Goal: Task Accomplishment & Management: Use online tool/utility

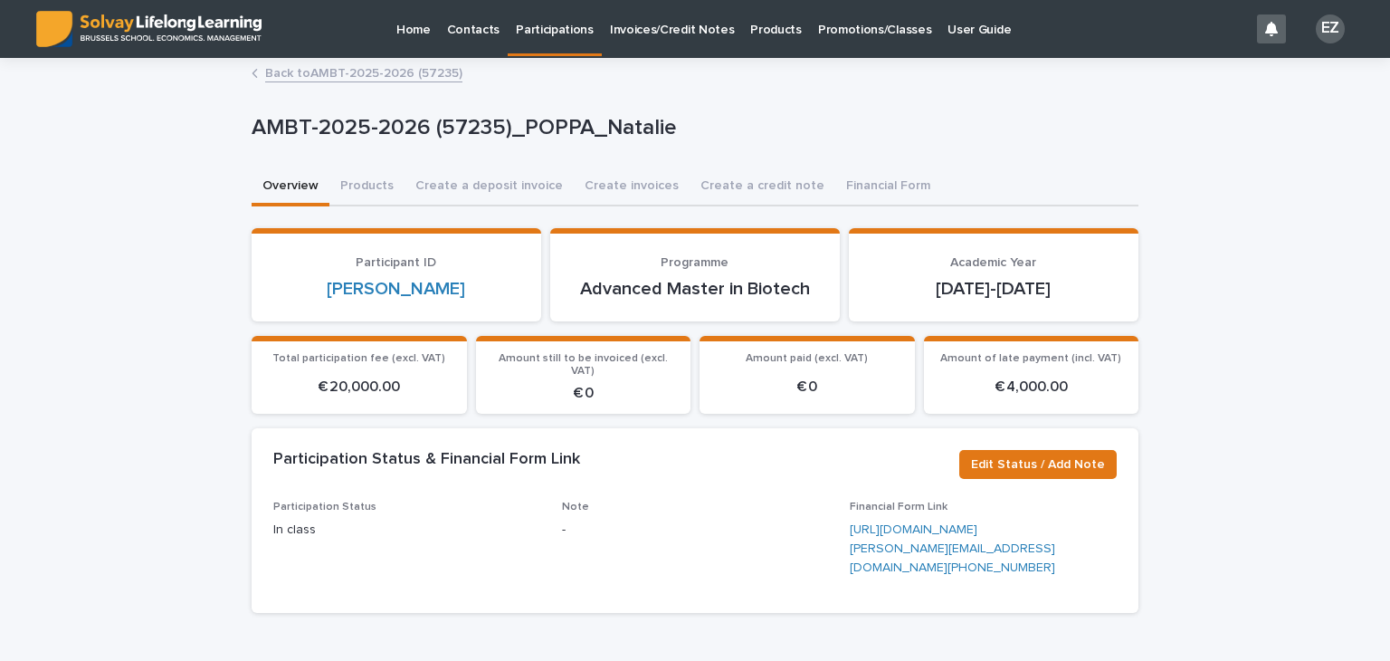
click at [833, 28] on p "Promotions/Classes" at bounding box center [874, 19] width 113 height 38
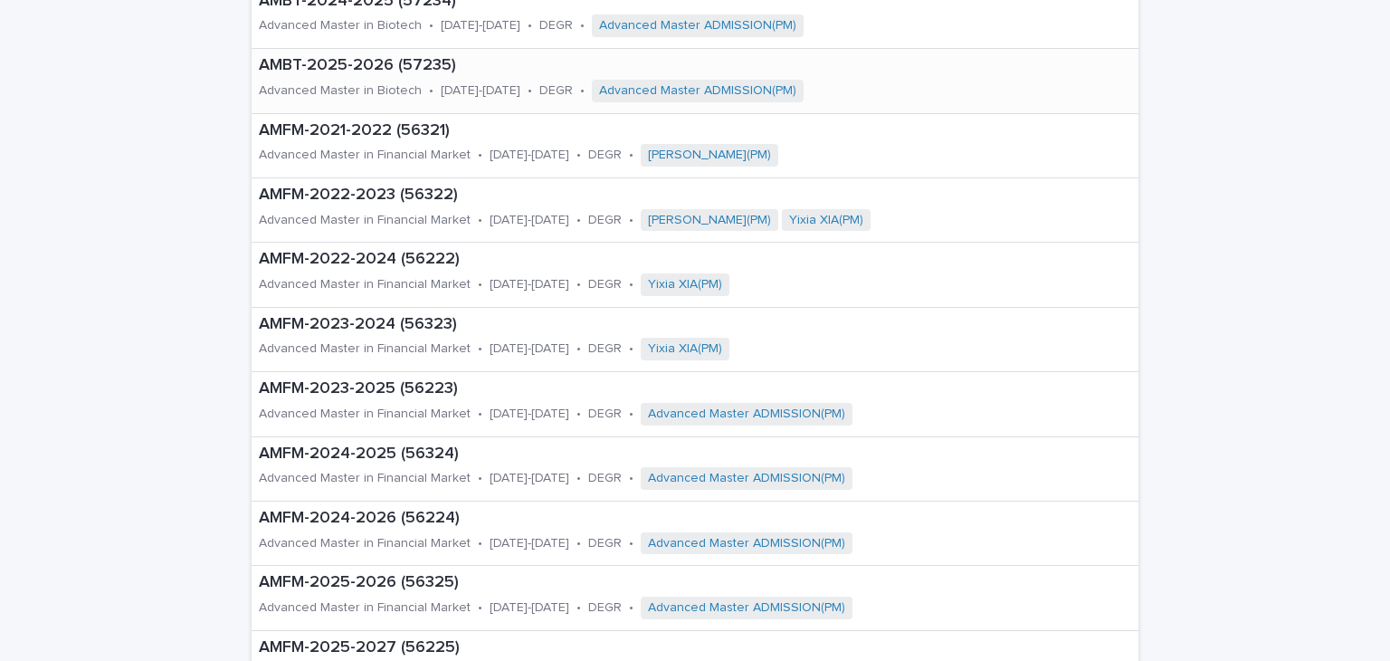
scroll to position [362, 0]
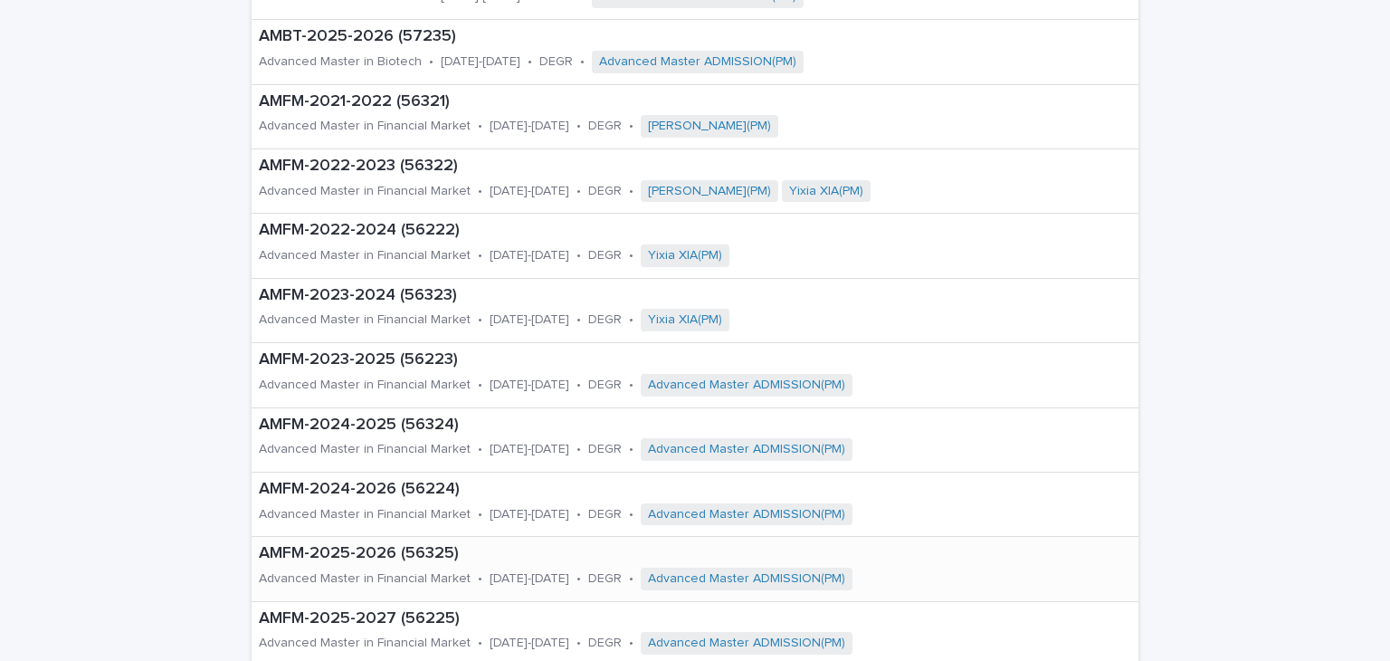
click at [431, 547] on p "AMFM-2025-2026 (56325)" at bounding box center [657, 554] width 797 height 20
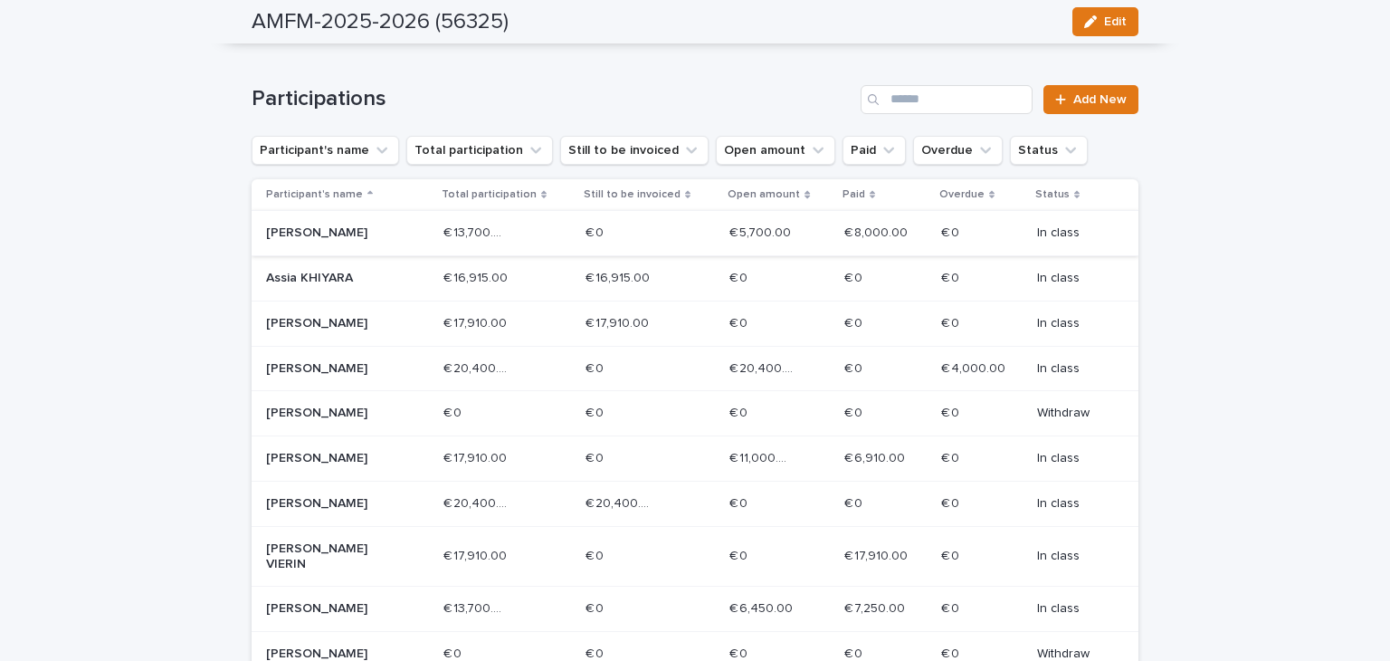
scroll to position [633, 0]
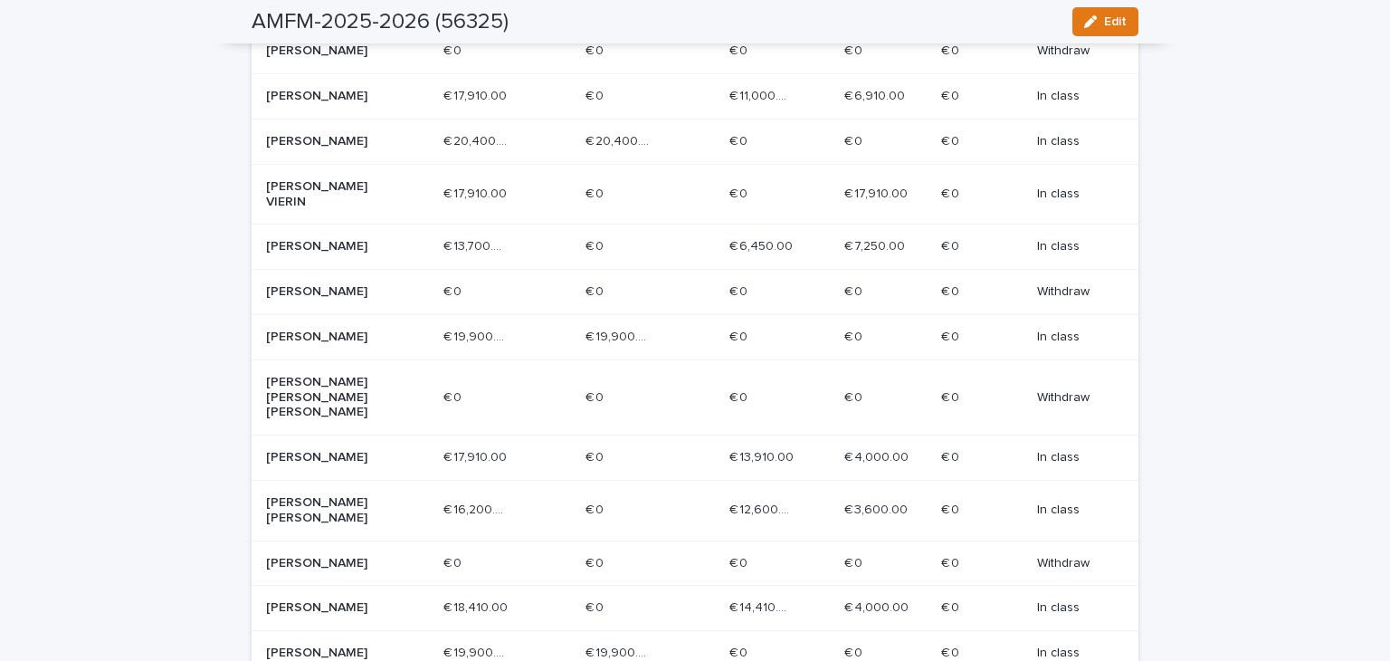
click at [338, 196] on div "[PERSON_NAME] VIERIN" at bounding box center [347, 194] width 163 height 45
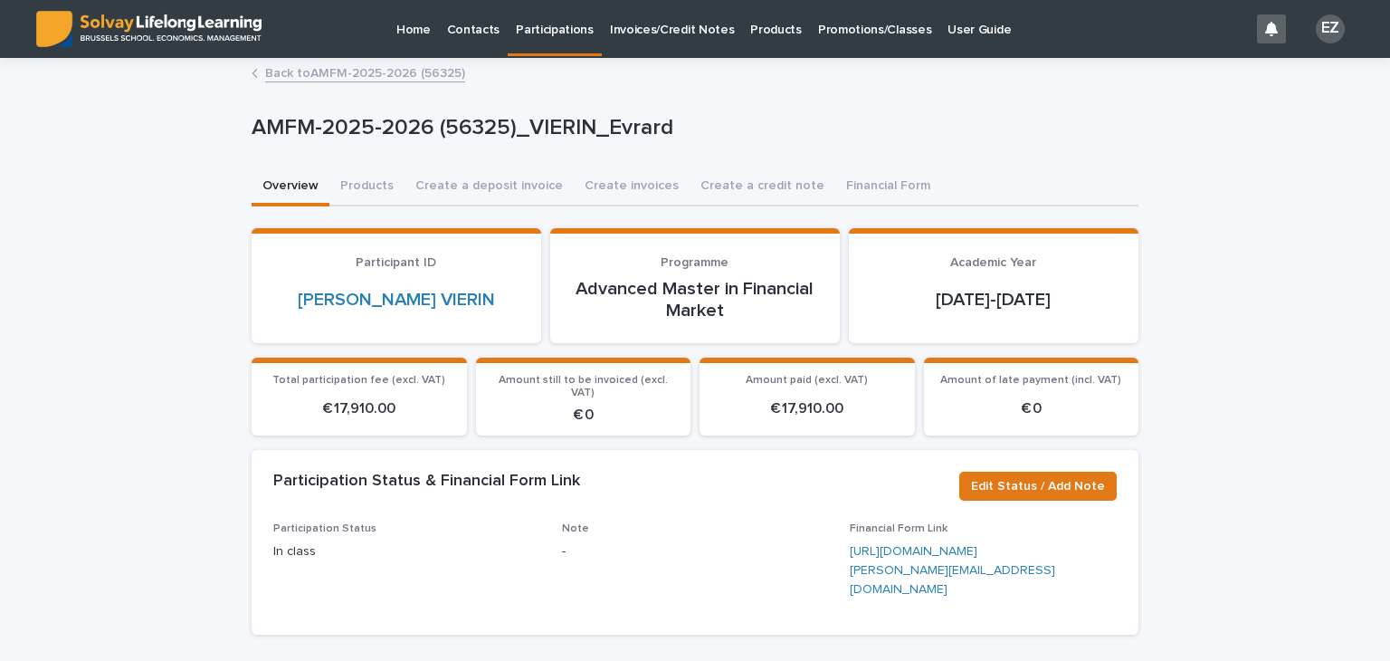
click at [342, 73] on link "Back to AMFM-2025-2026 (56325)" at bounding box center [365, 72] width 200 height 21
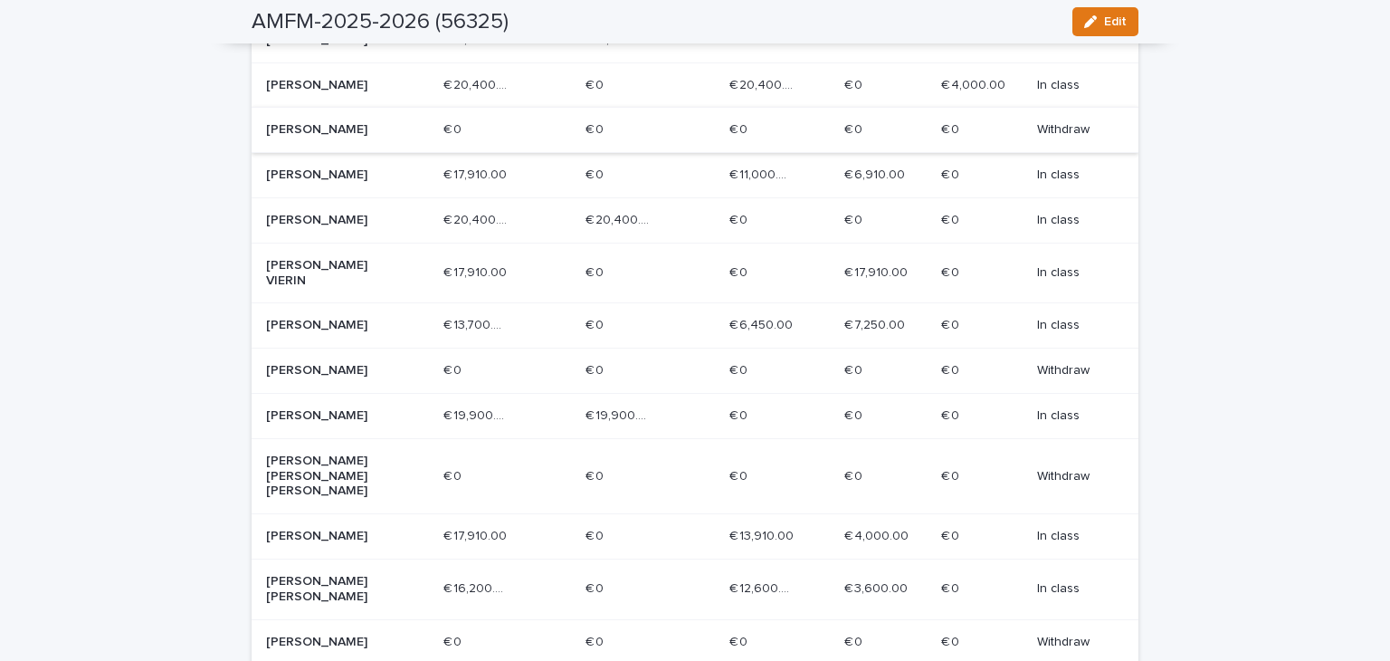
scroll to position [543, 0]
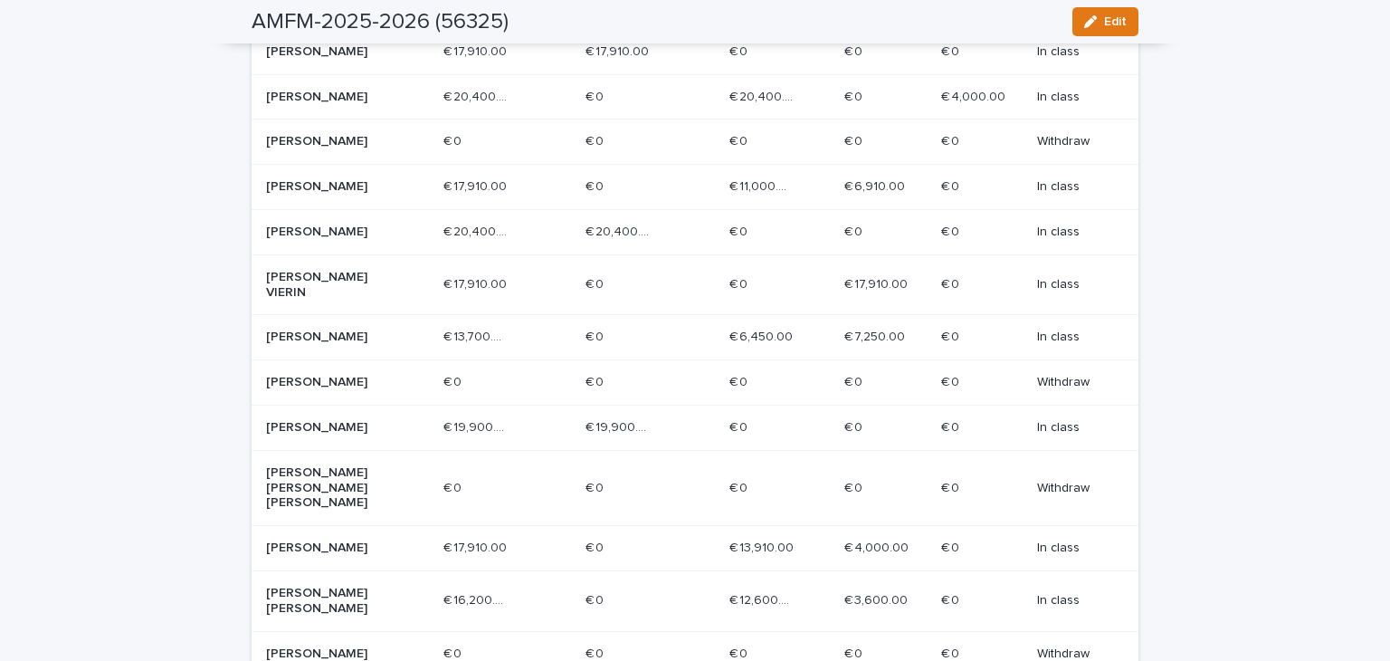
click at [340, 180] on p "[PERSON_NAME]" at bounding box center [330, 186] width 129 height 15
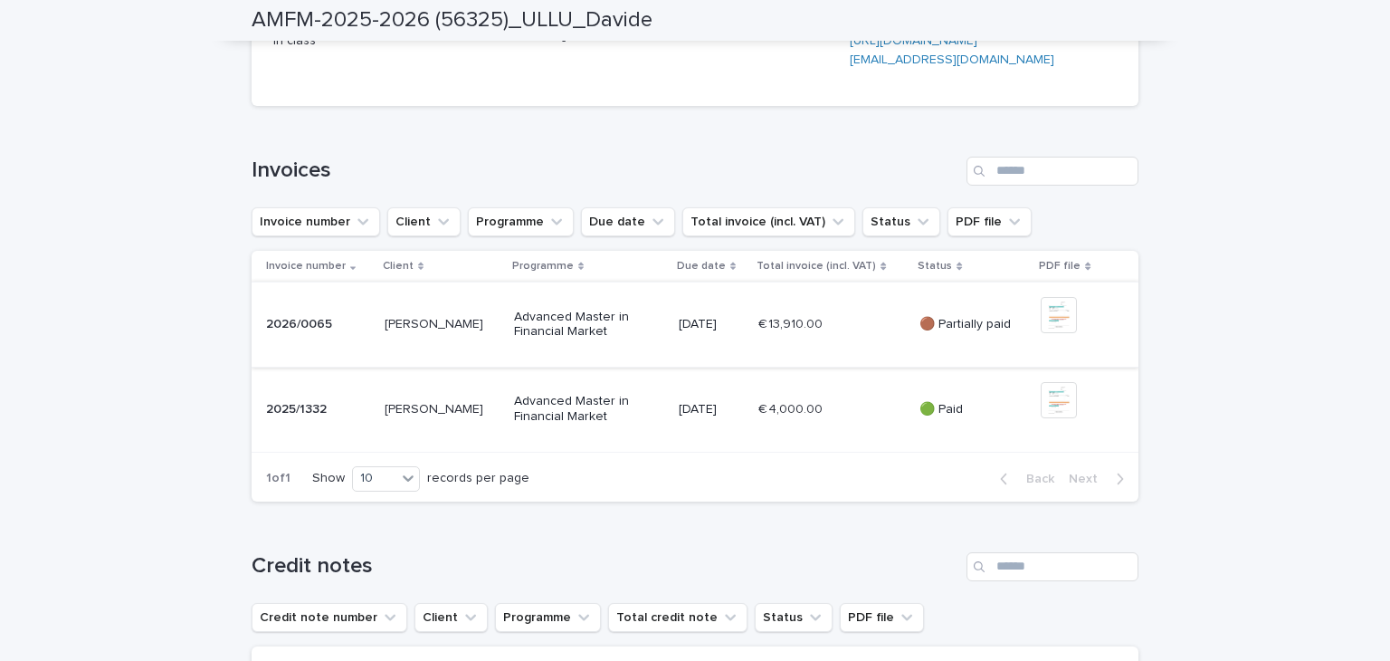
scroll to position [543, 0]
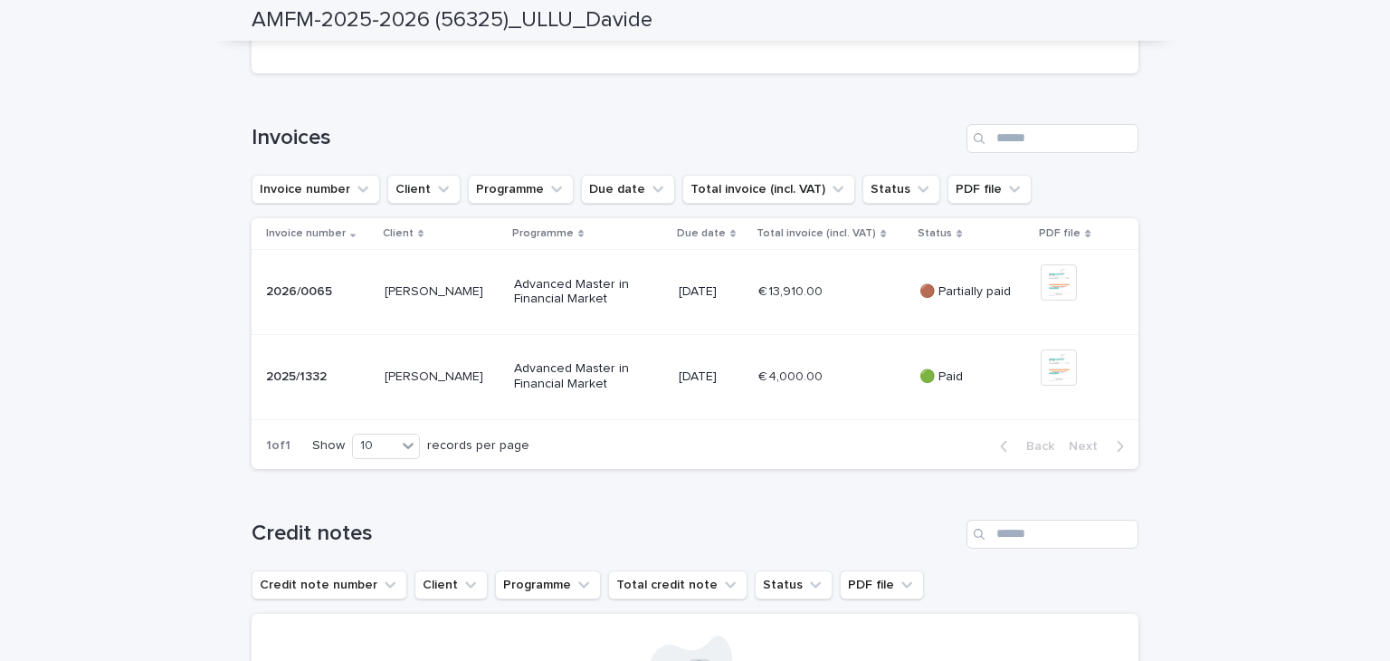
click at [966, 334] on td "🟤 Partially paid" at bounding box center [972, 291] width 121 height 85
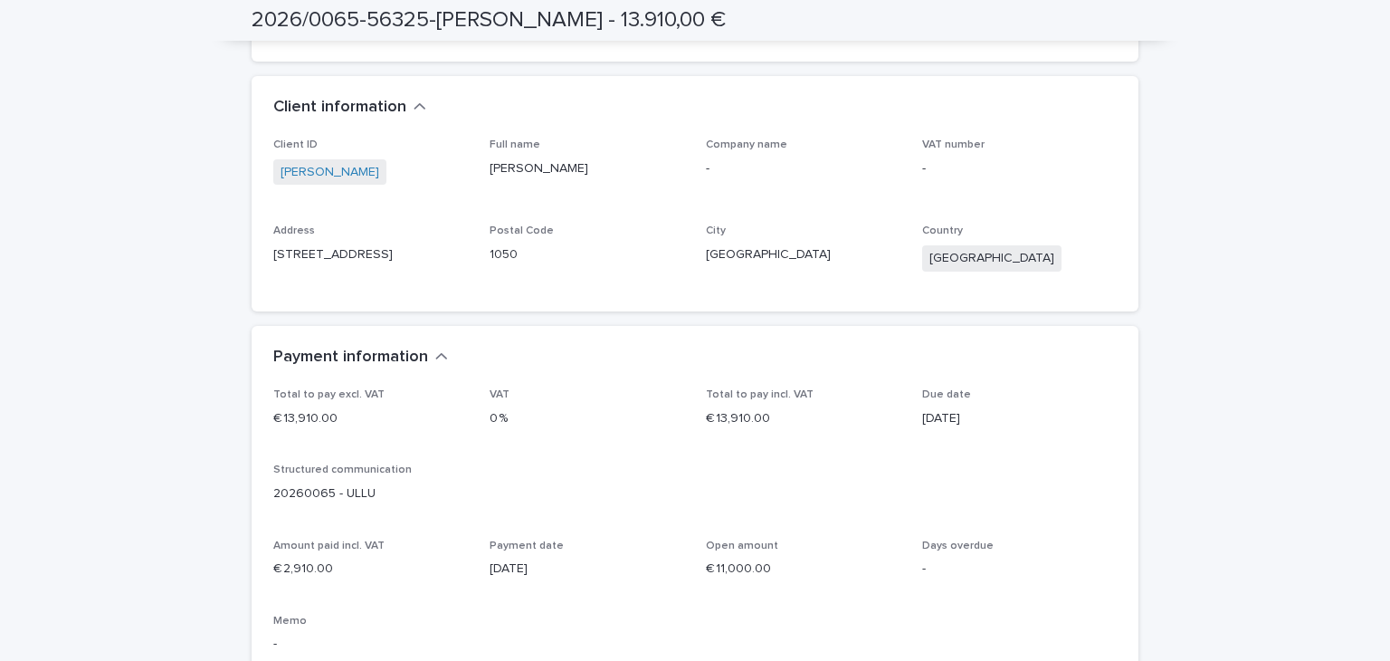
scroll to position [1629, 0]
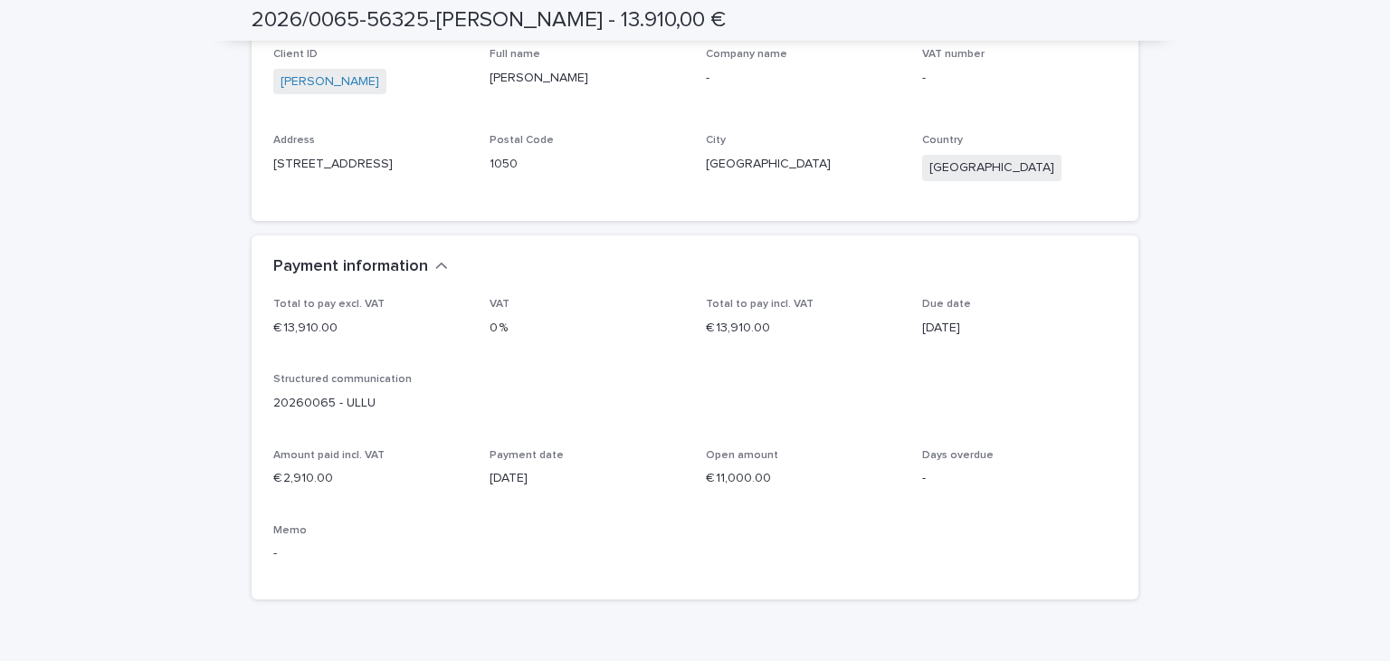
click at [775, 503] on div "Total to pay excl. VAT € 13,910.00 VAT 0 % Total to pay incl. VAT € 13,910.00 D…" at bounding box center [694, 438] width 843 height 280
click at [633, 477] on p "[DATE]" at bounding box center [587, 478] width 195 height 19
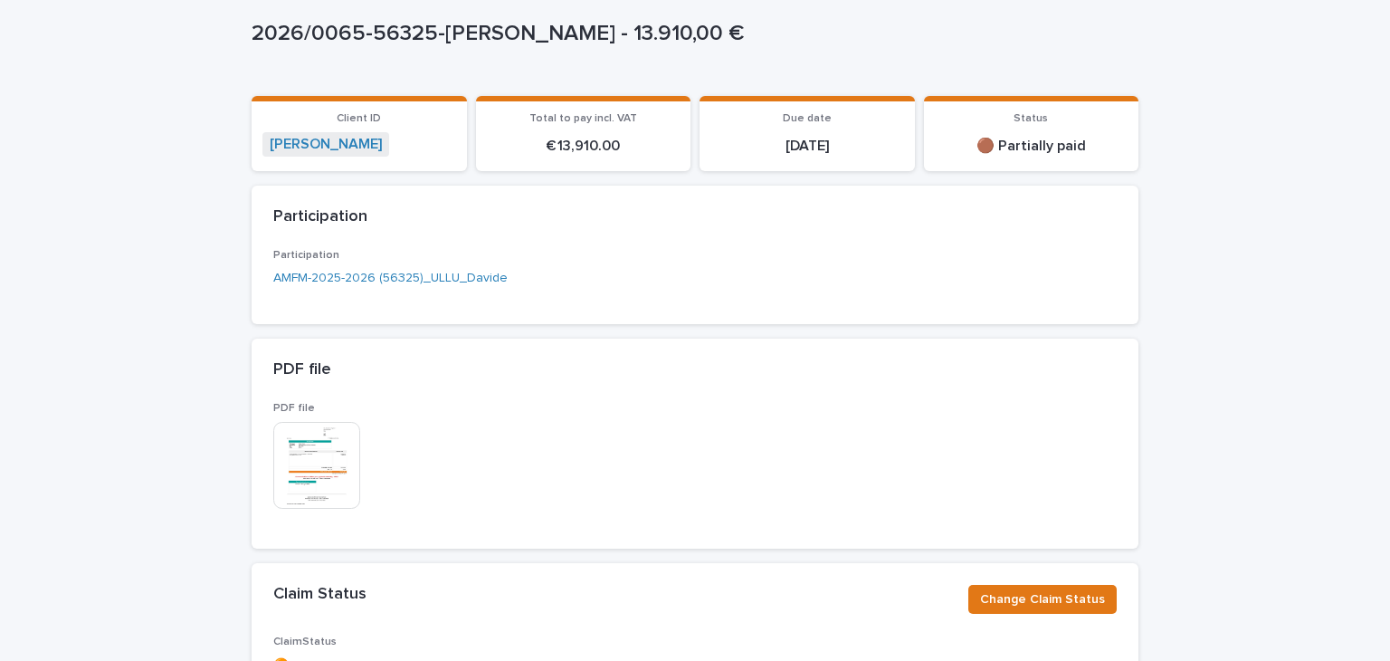
scroll to position [0, 0]
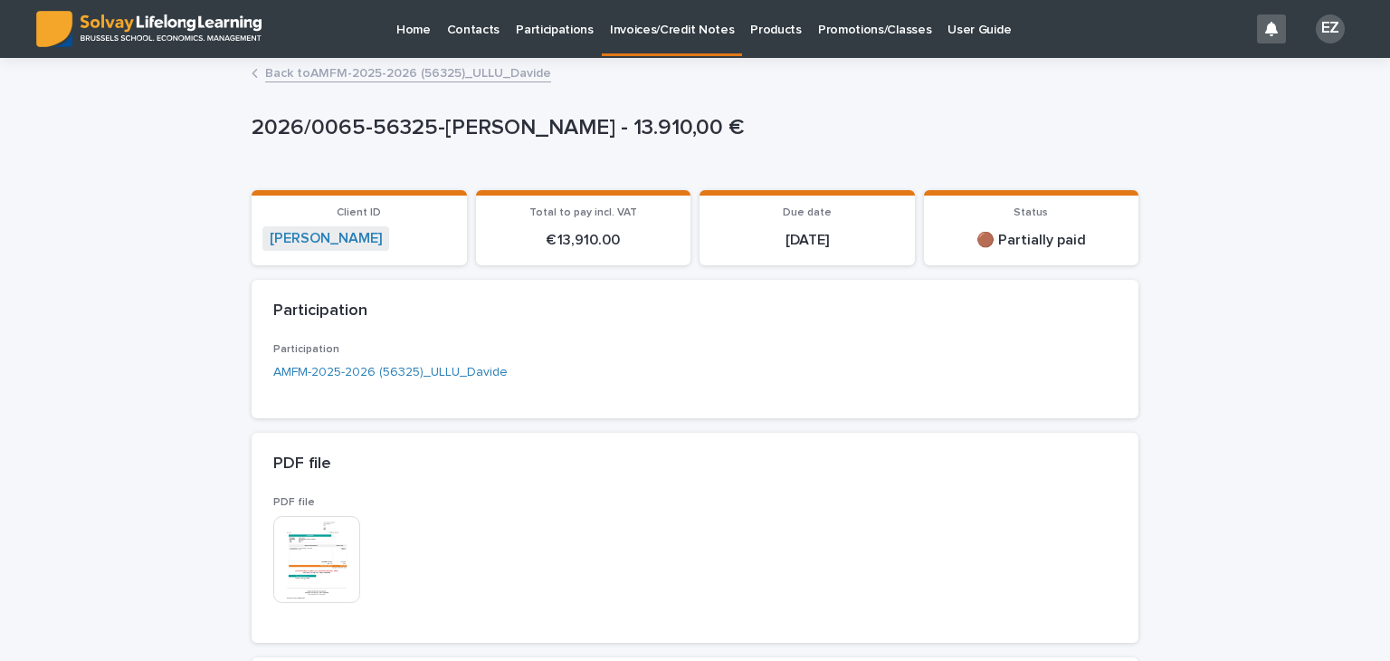
drag, startPoint x: 793, startPoint y: 316, endPoint x: 698, endPoint y: 561, distance: 263.0
click at [793, 316] on div "Participation" at bounding box center [691, 311] width 836 height 20
click at [366, 73] on link "Back to AMFM-2025-2026 (56325)_ULLU_Davide" at bounding box center [408, 72] width 286 height 21
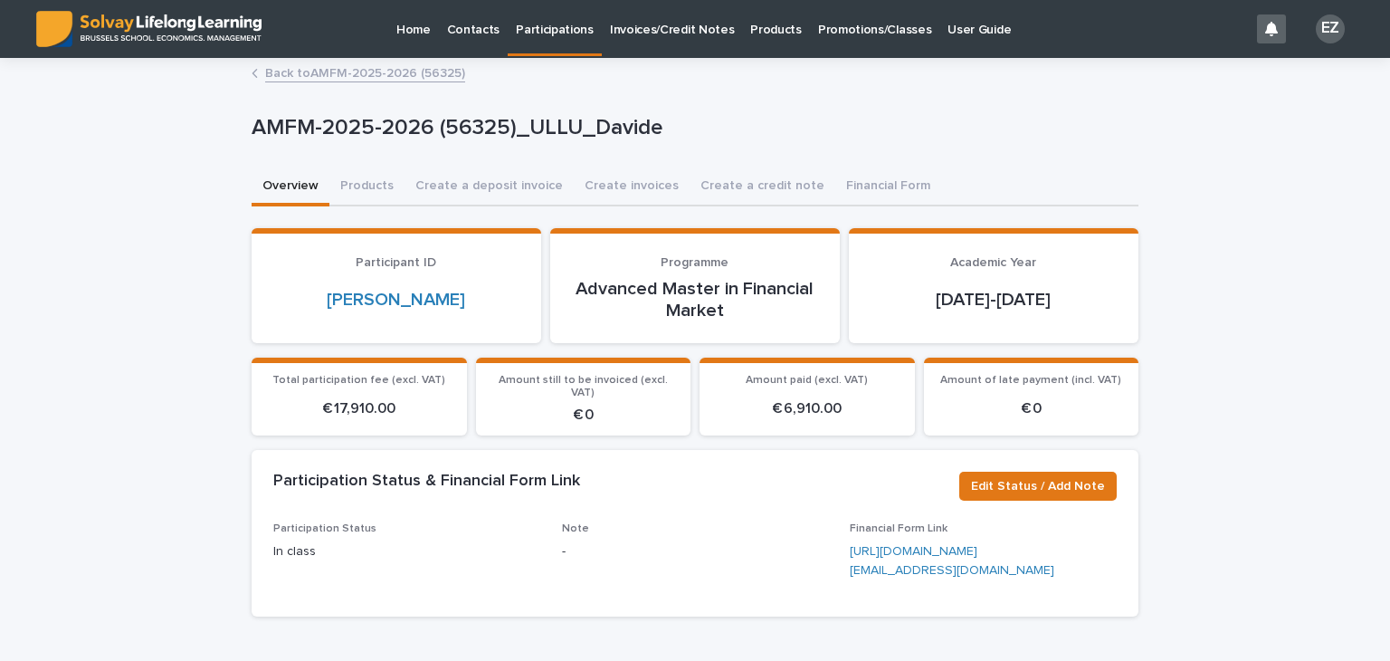
click at [342, 78] on link "Back to AMFM-2025-2026 (56325)" at bounding box center [365, 72] width 200 height 21
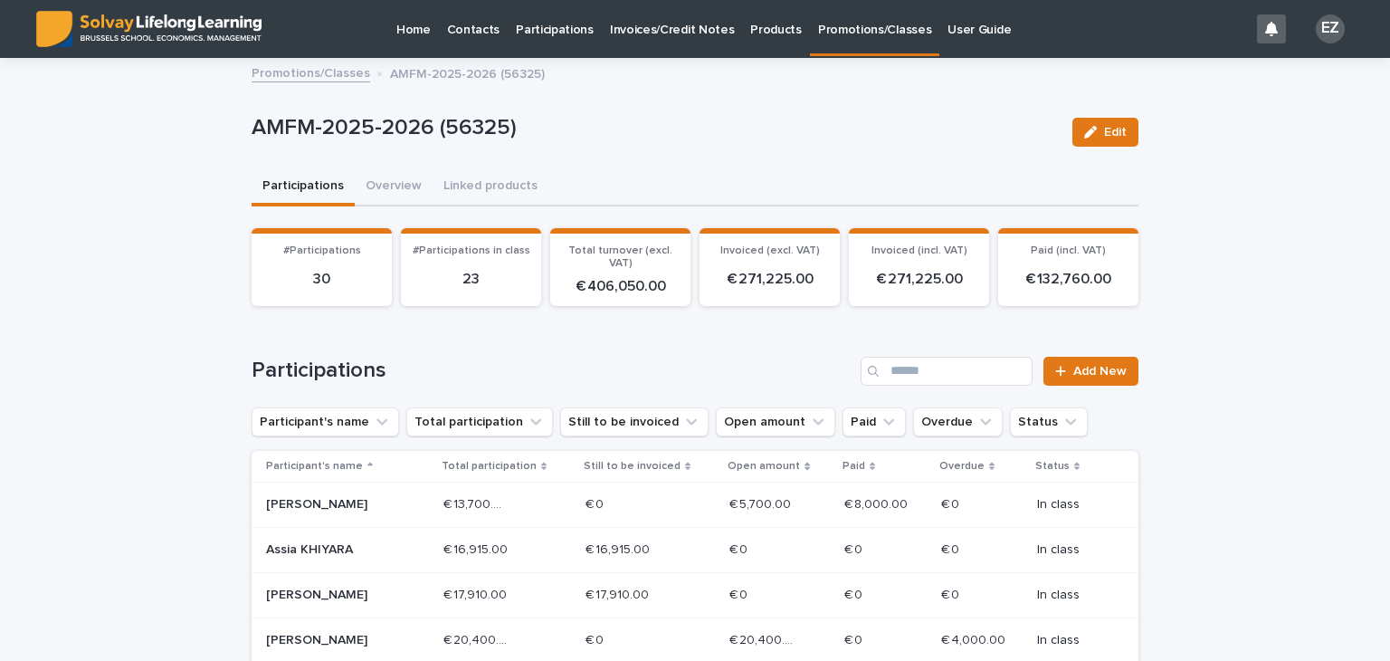
click at [340, 66] on link "Promotions/Classes" at bounding box center [311, 72] width 119 height 21
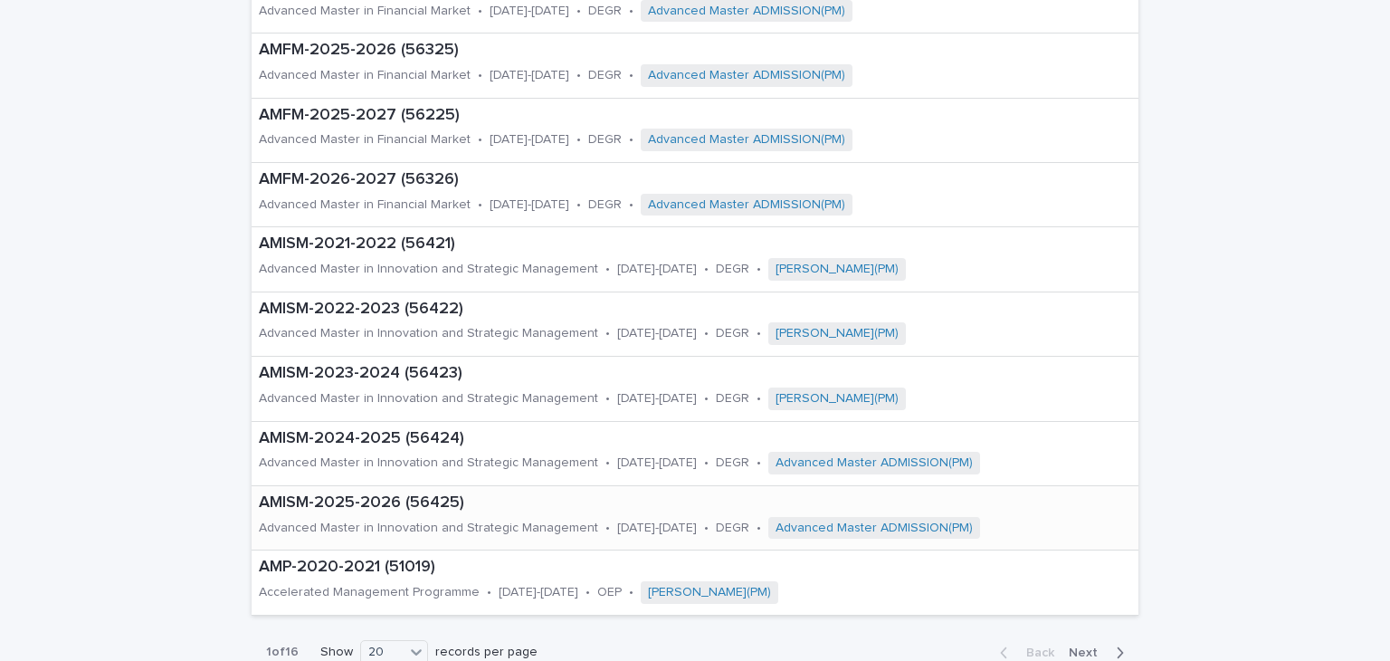
scroll to position [905, 0]
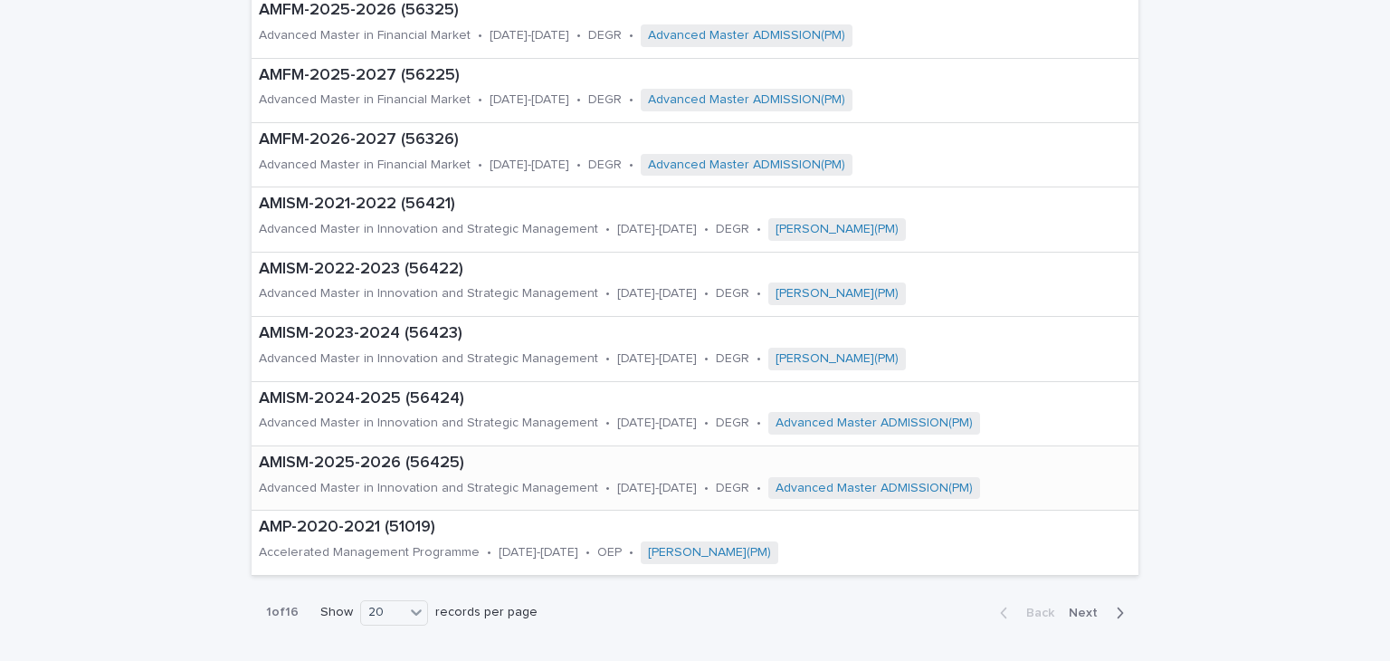
click at [427, 460] on p "AMISM-2025-2026 (56425)" at bounding box center [695, 463] width 872 height 20
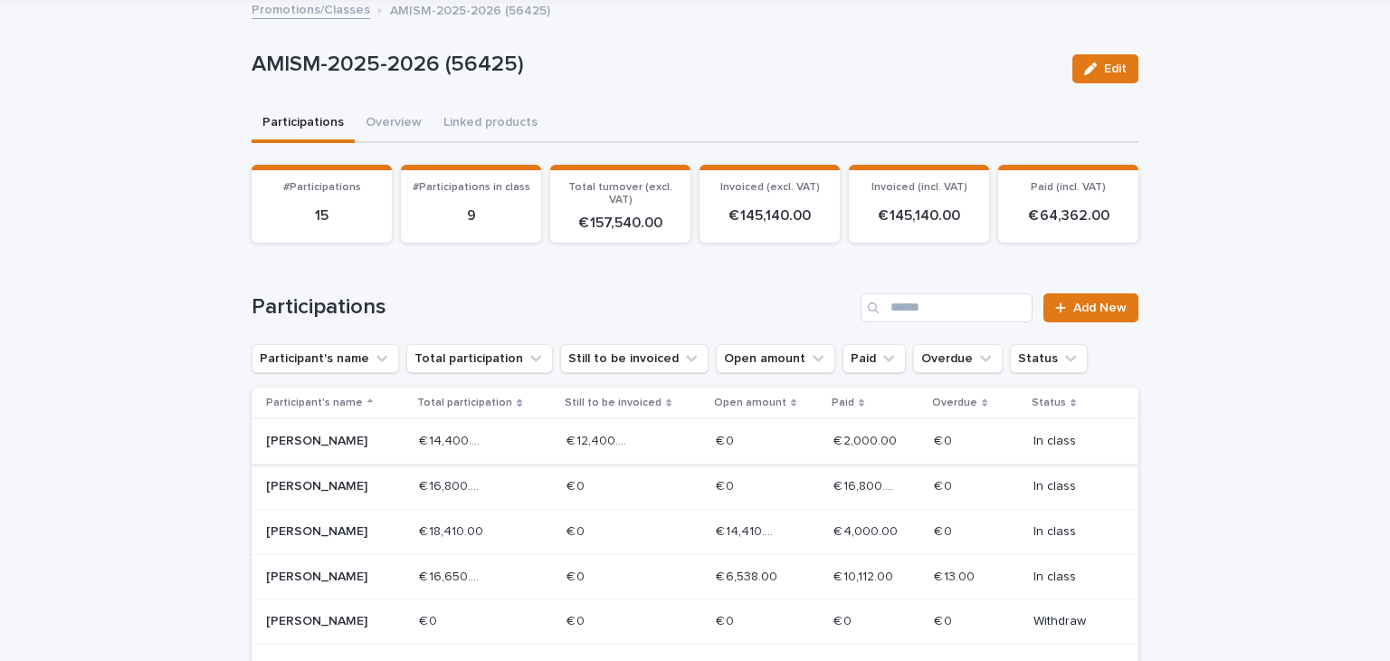
scroll to position [90, 0]
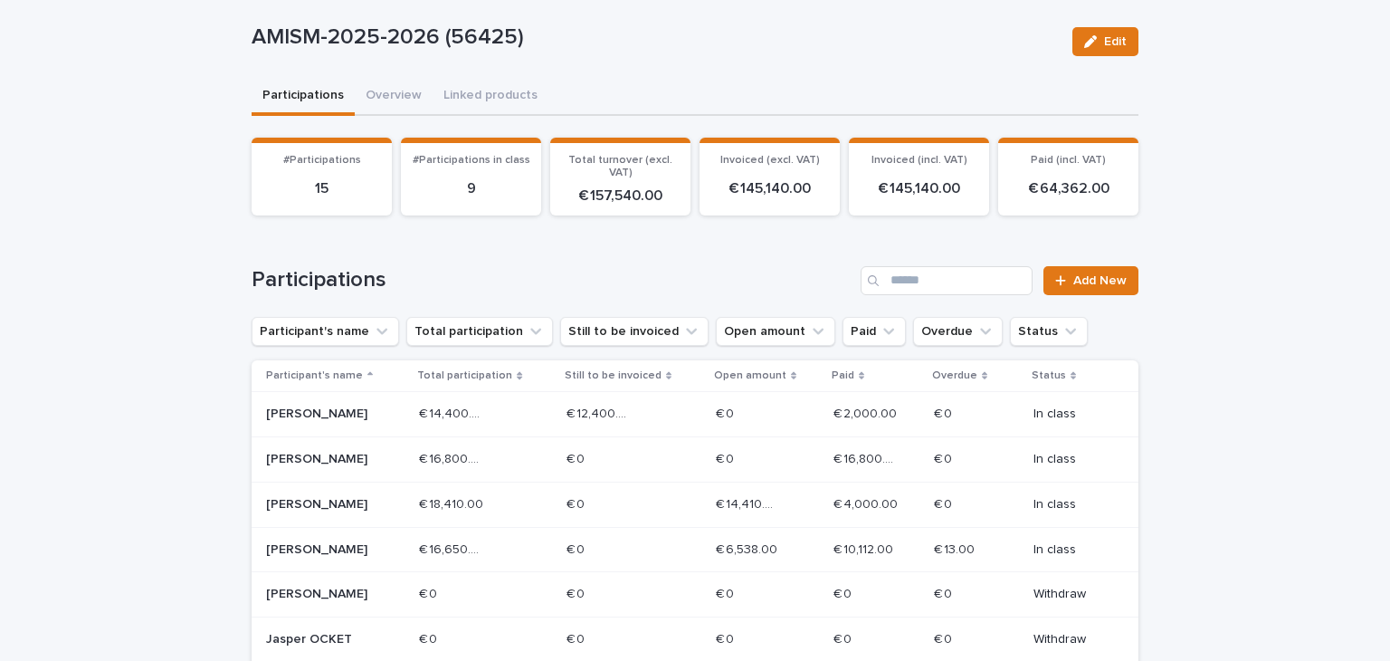
click at [319, 545] on p "[PERSON_NAME]" at bounding box center [330, 549] width 129 height 15
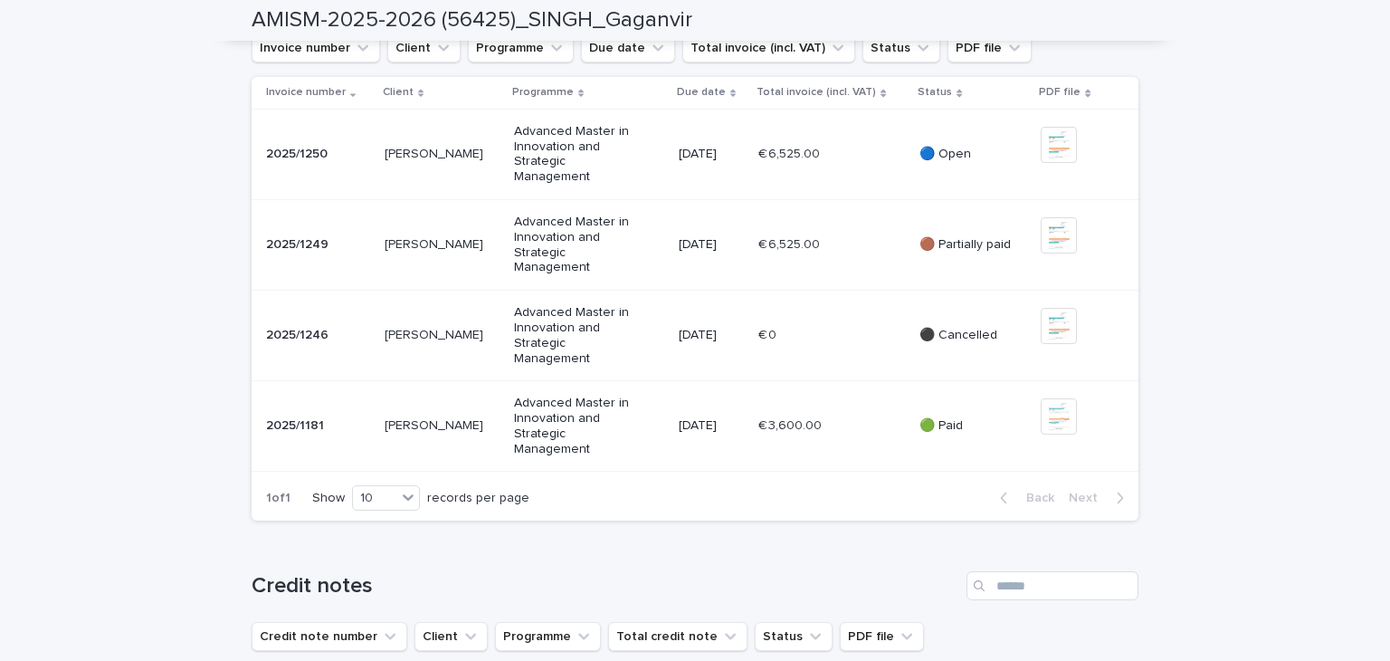
scroll to position [268, 0]
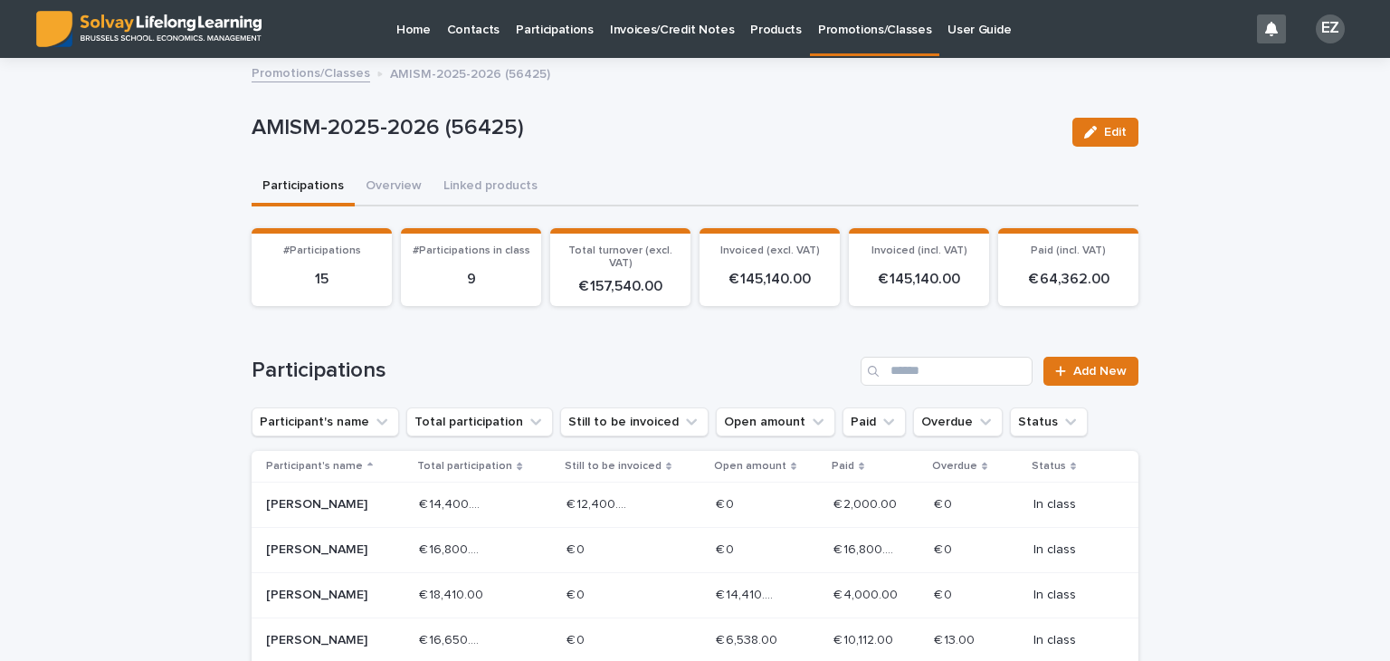
click at [319, 80] on link "Promotions/Classes" at bounding box center [311, 72] width 119 height 21
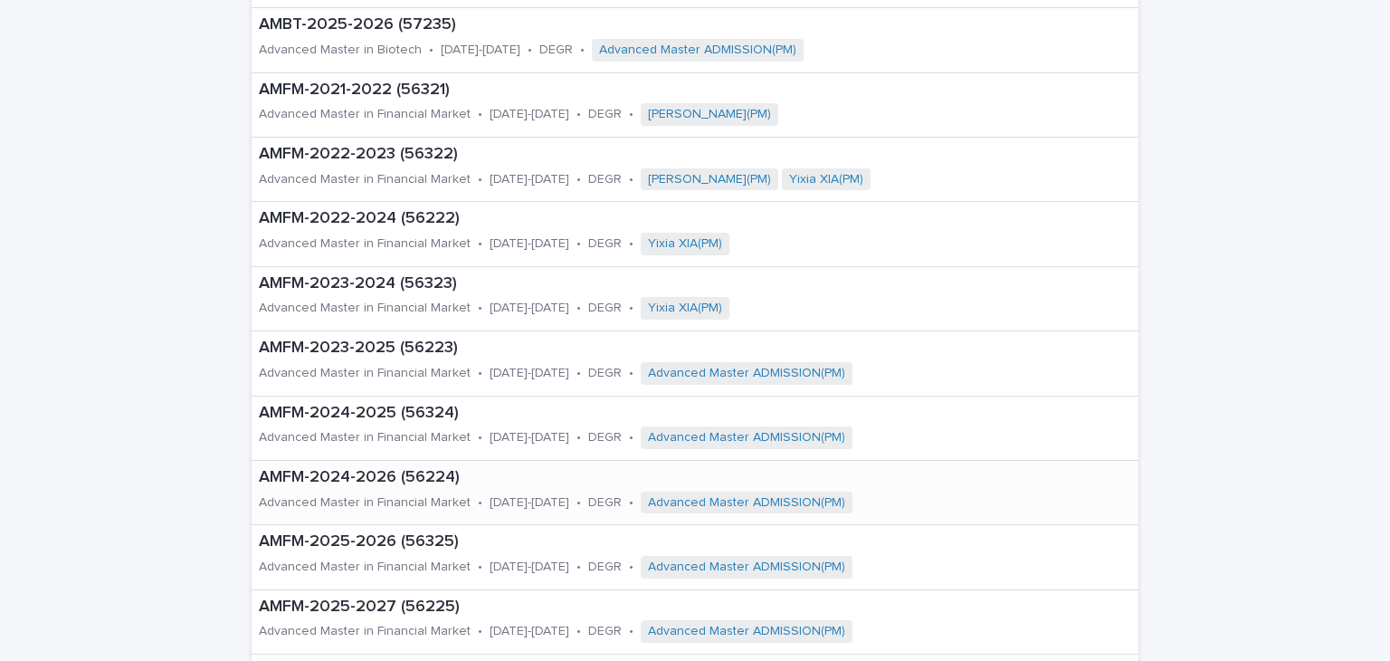
scroll to position [452, 0]
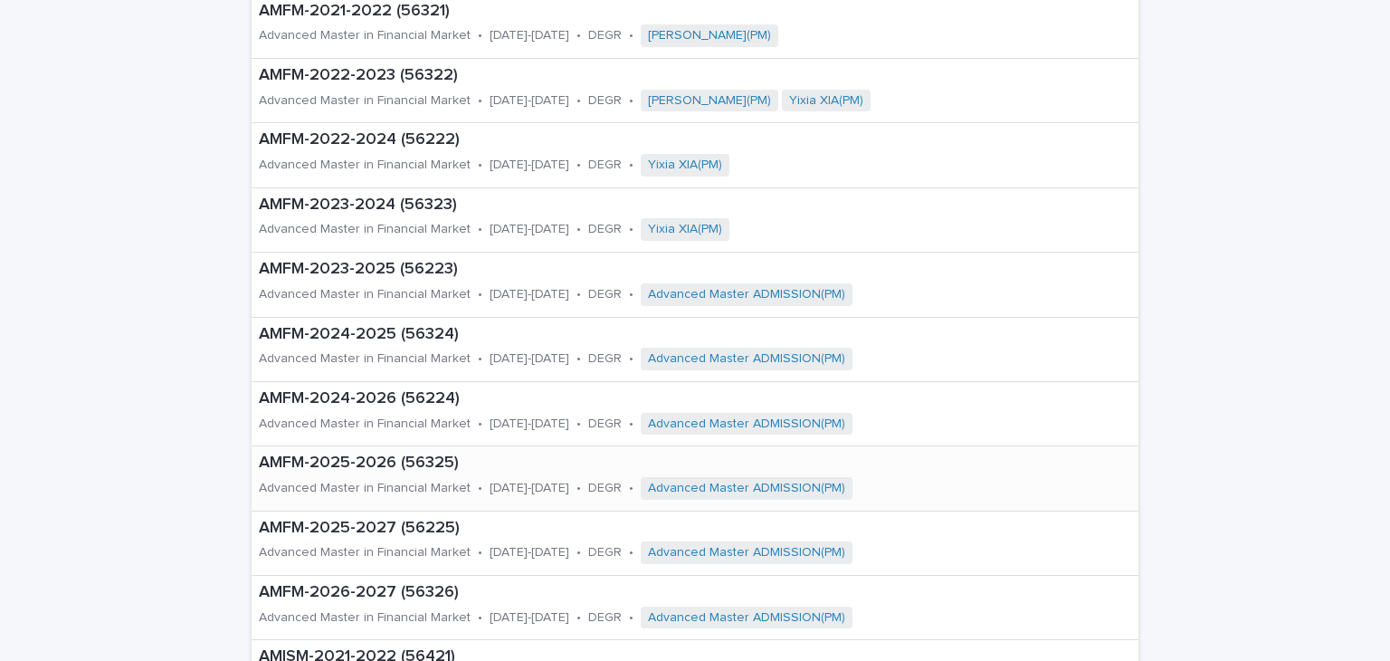
click at [365, 482] on p "Advanced Master in Financial Market" at bounding box center [365, 488] width 212 height 15
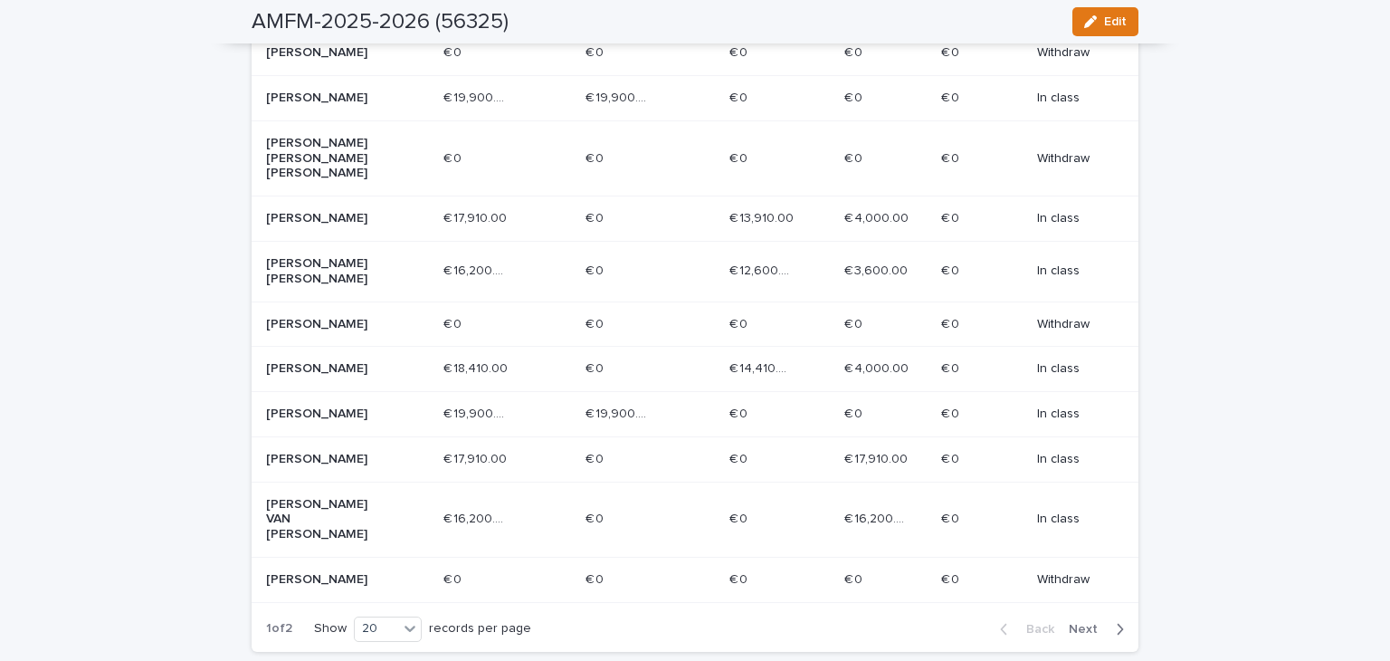
scroll to position [905, 0]
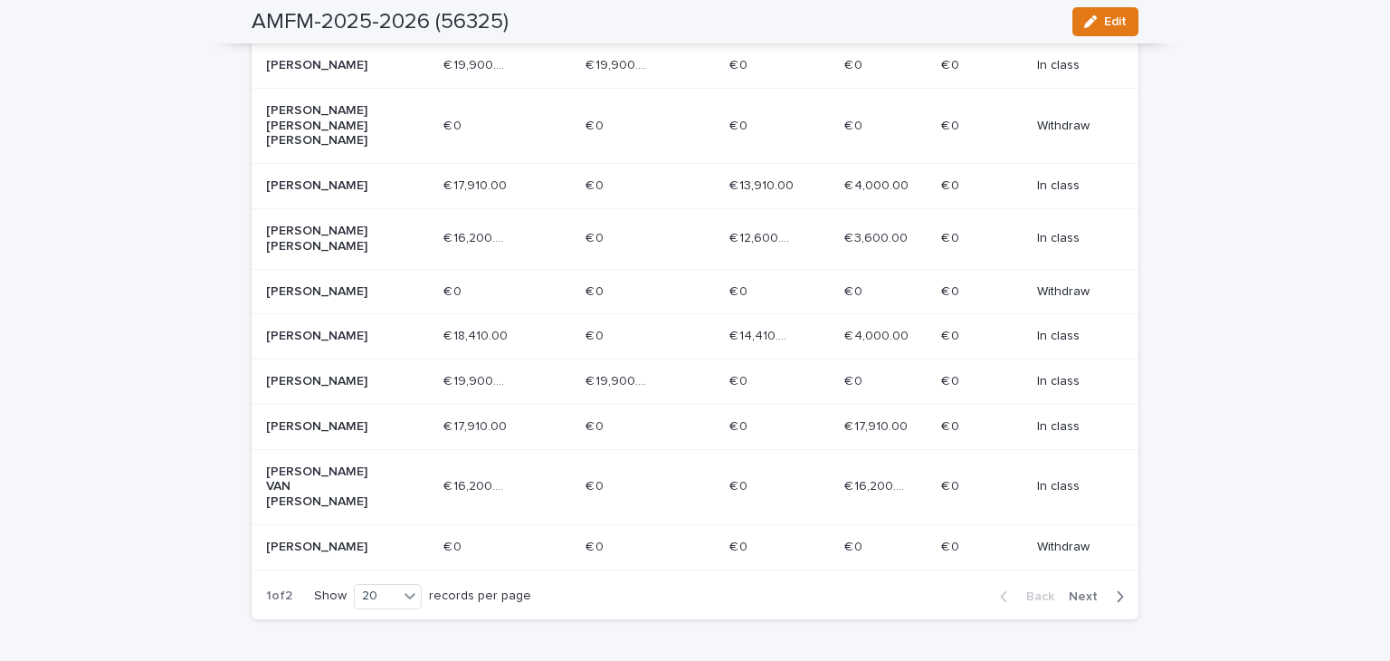
click at [1092, 574] on div "Back Next" at bounding box center [1061, 596] width 153 height 45
click at [1085, 590] on span "Next" at bounding box center [1089, 596] width 40 height 13
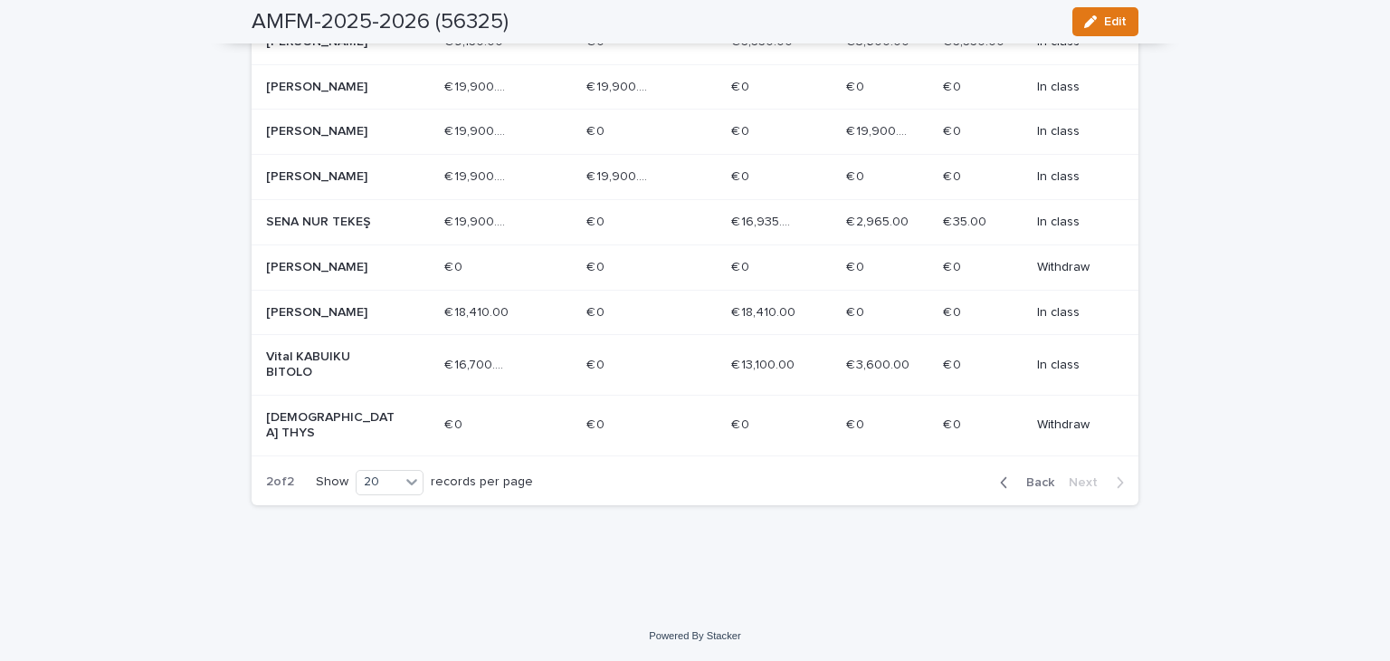
scroll to position [536, 0]
click at [334, 71] on td "[PERSON_NAME]" at bounding box center [345, 86] width 186 height 45
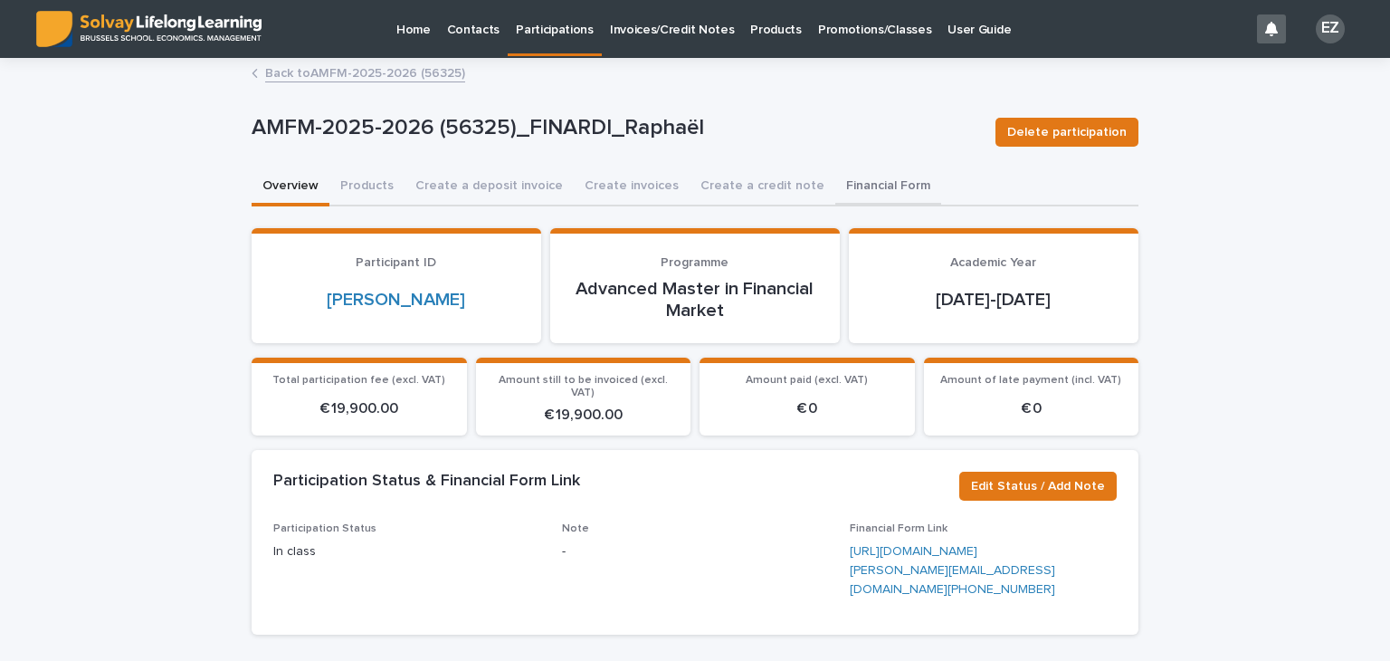
click at [835, 181] on button "Financial Form" at bounding box center [888, 187] width 106 height 38
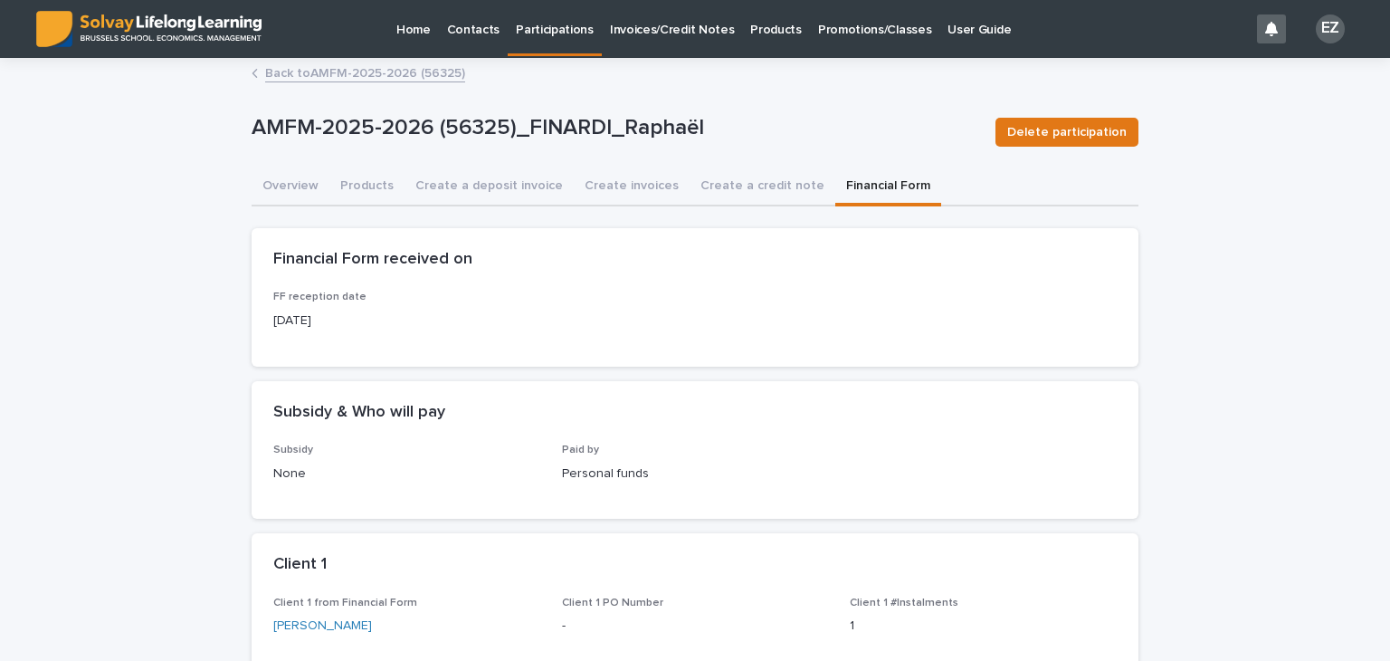
scroll to position [181, 0]
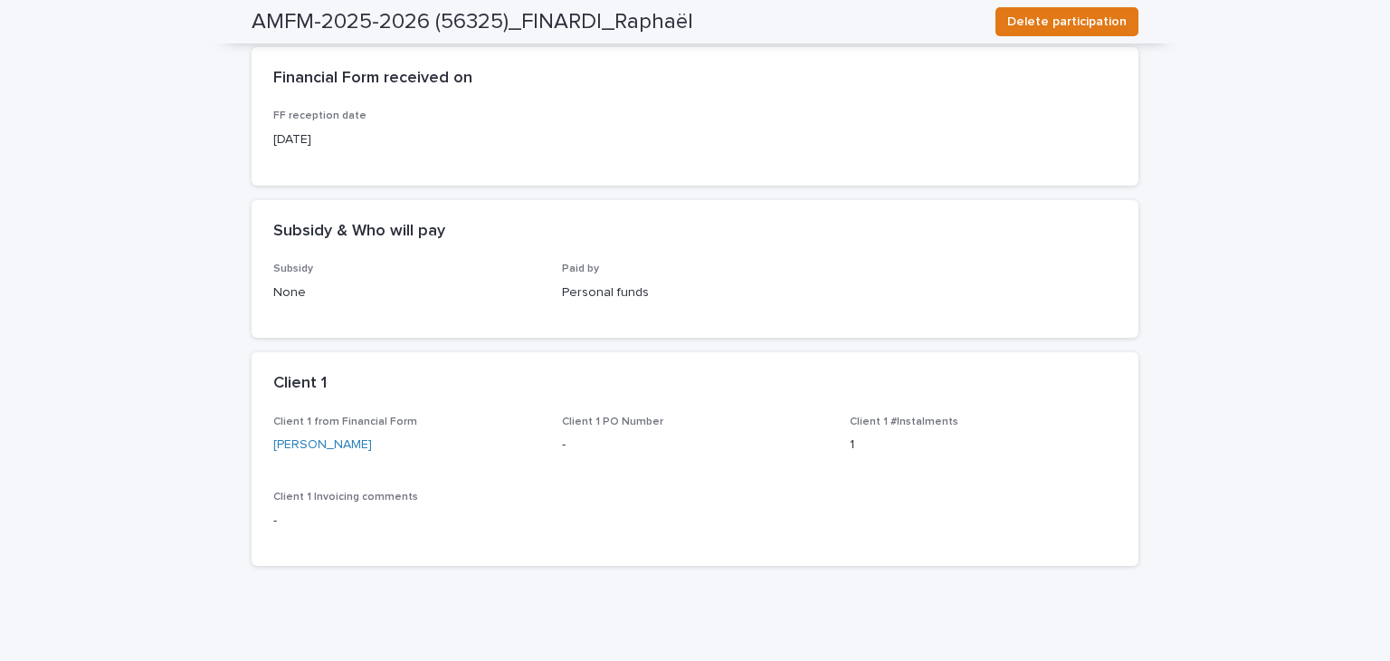
drag, startPoint x: 387, startPoint y: 438, endPoint x: 261, endPoint y: 443, distance: 126.8
click at [261, 443] on div "Client 1 from Financial Form [PERSON_NAME] Client 1 PO Number - Client 1 #Insta…" at bounding box center [695, 490] width 887 height 150
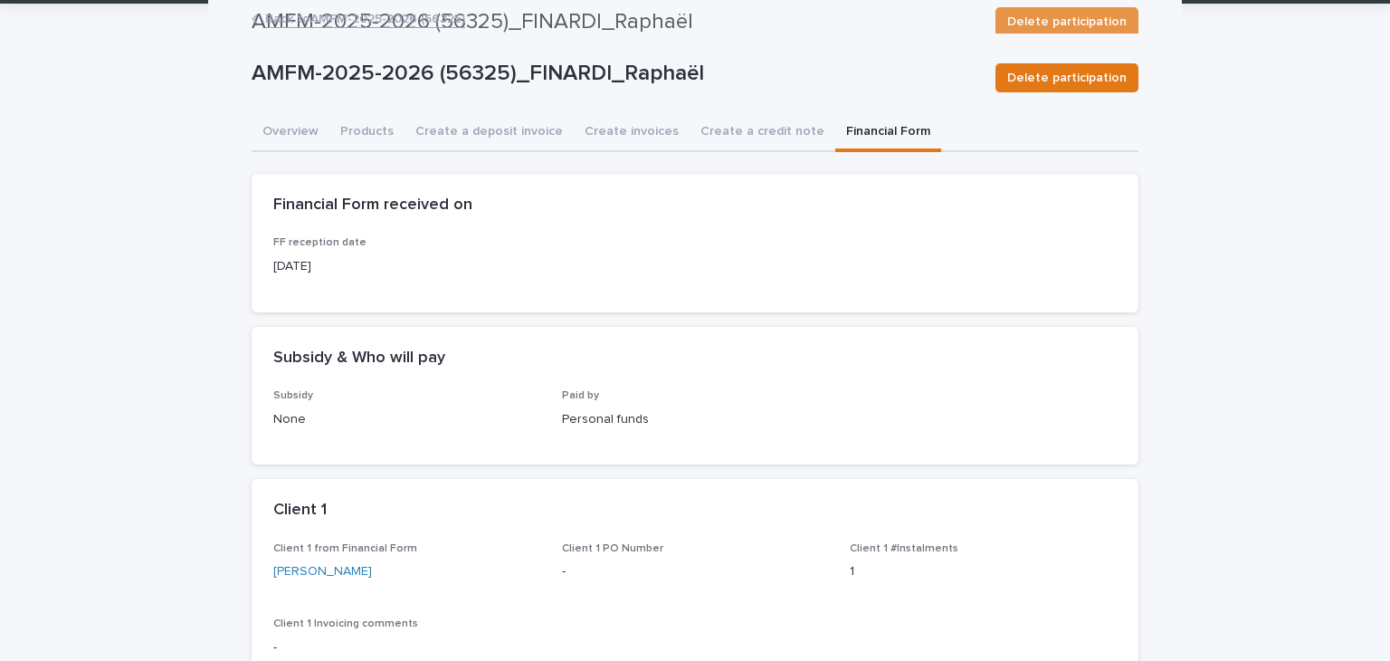
scroll to position [0, 0]
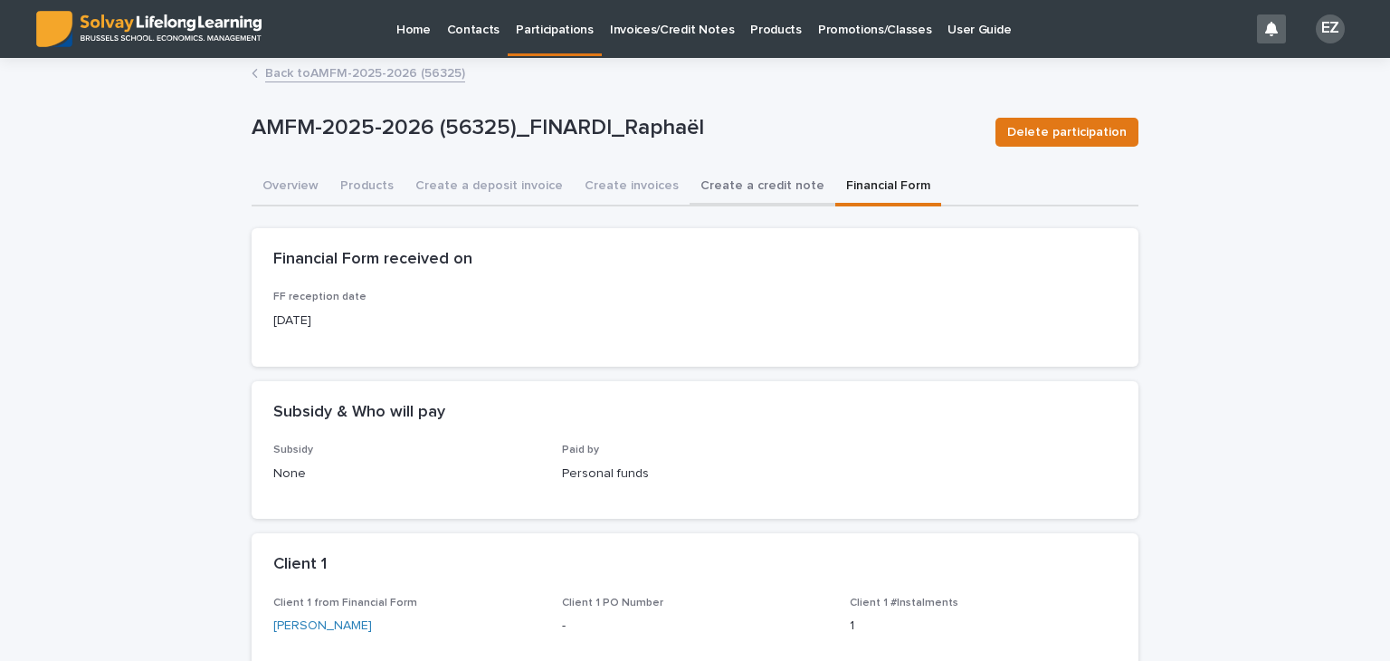
click at [717, 195] on button "Create a credit note" at bounding box center [763, 187] width 146 height 38
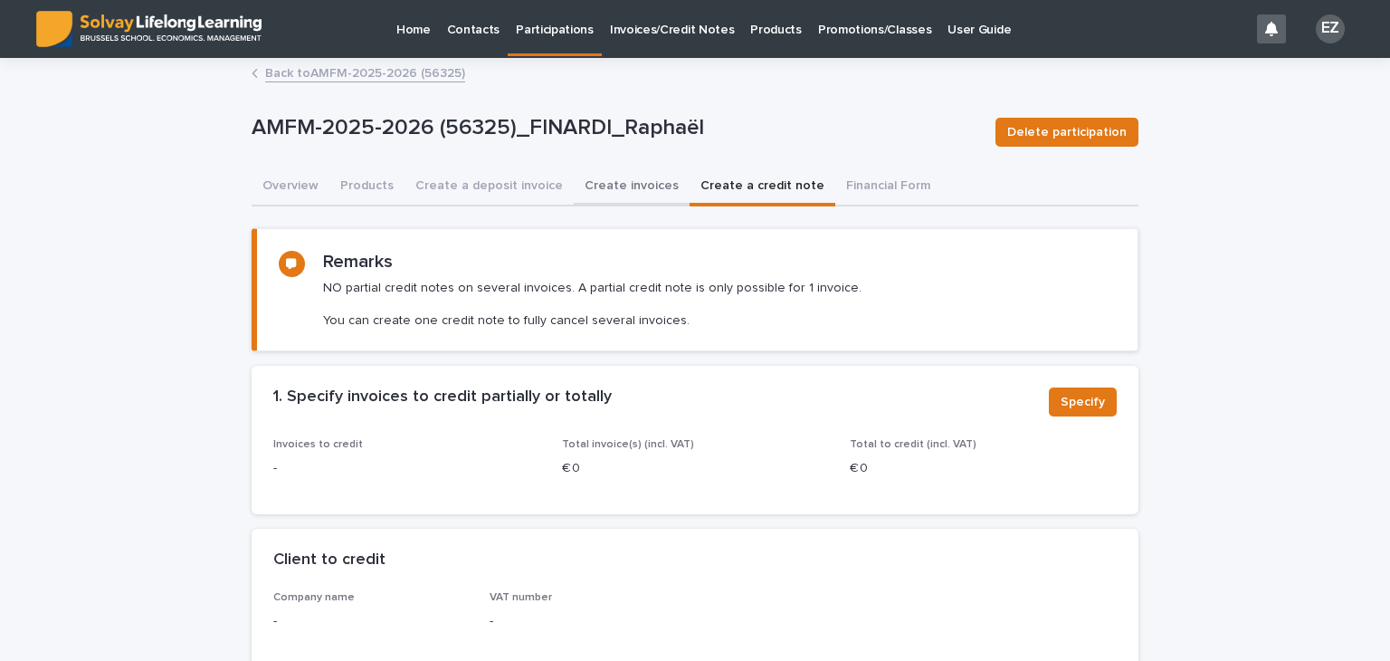
click at [640, 186] on button "Create invoices" at bounding box center [632, 187] width 116 height 38
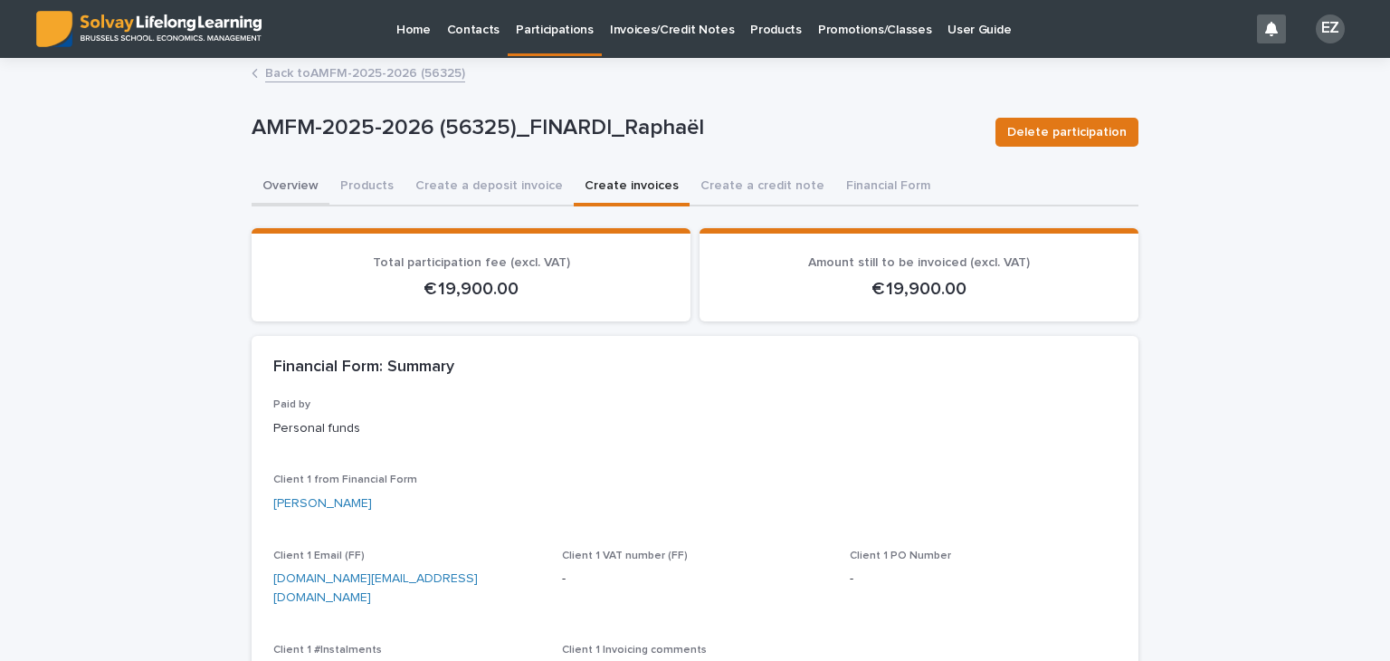
click at [252, 202] on button "Overview" at bounding box center [291, 187] width 78 height 38
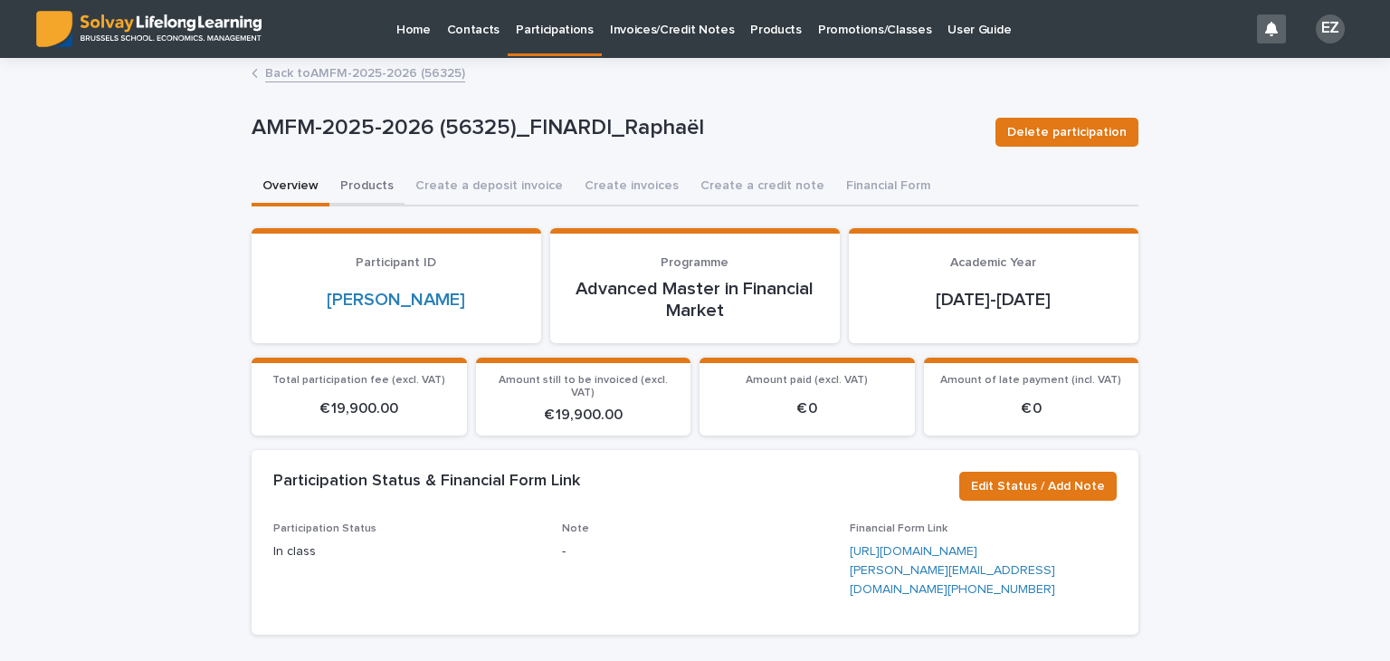
click at [361, 186] on button "Products" at bounding box center [366, 187] width 75 height 38
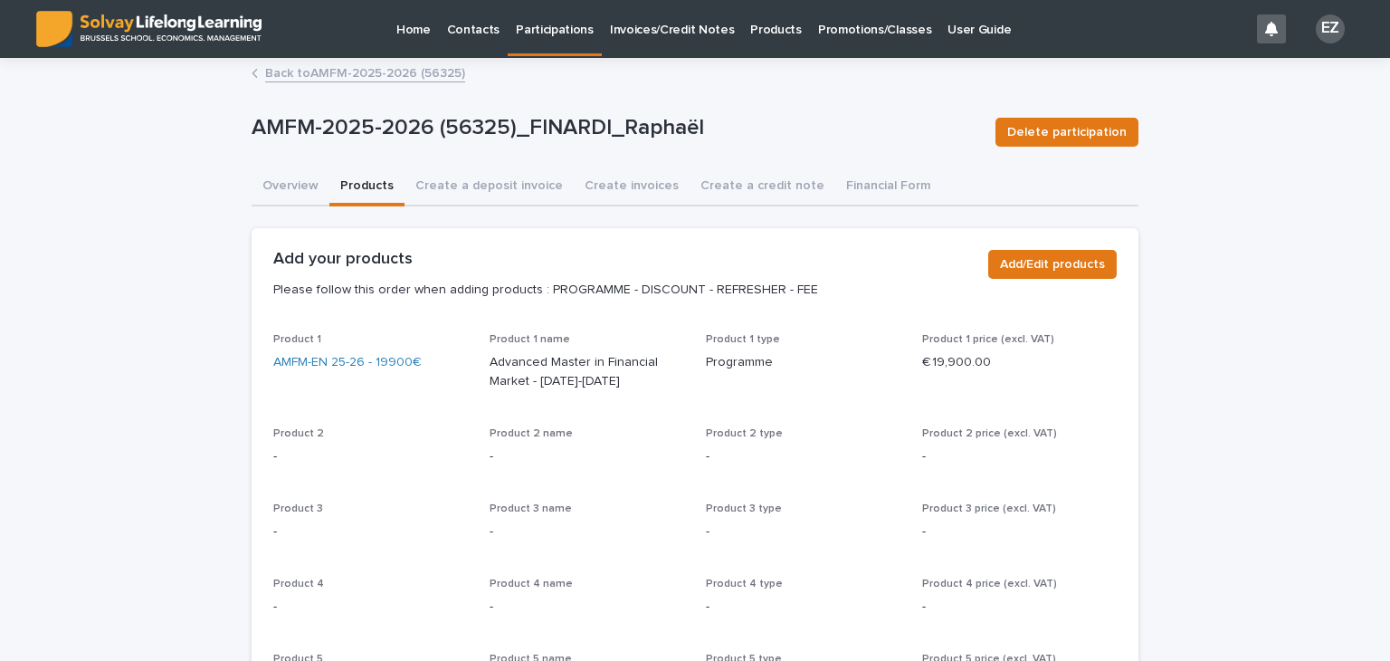
click at [281, 159] on div "AMFM-2025-2026 (56325)_FINARDI_Raphaël Delete participation" at bounding box center [695, 132] width 887 height 72
click at [281, 177] on button "Overview" at bounding box center [291, 187] width 78 height 38
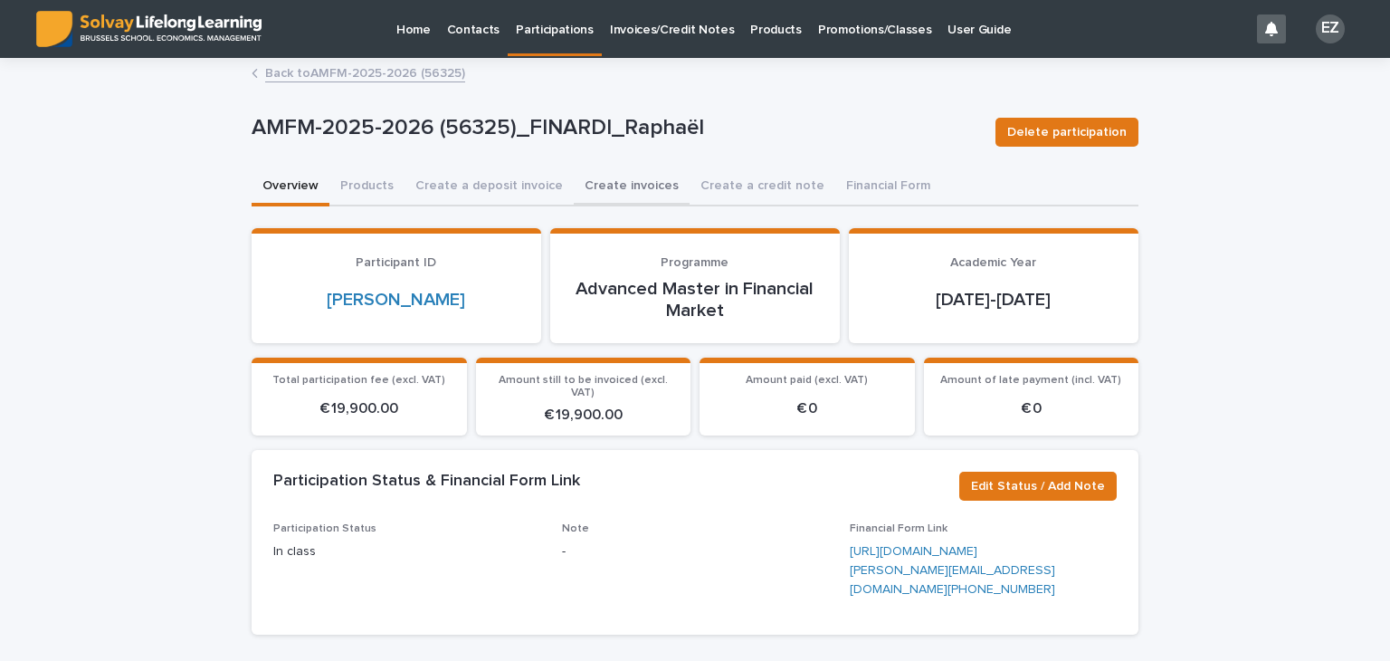
click at [633, 185] on button "Create invoices" at bounding box center [632, 187] width 116 height 38
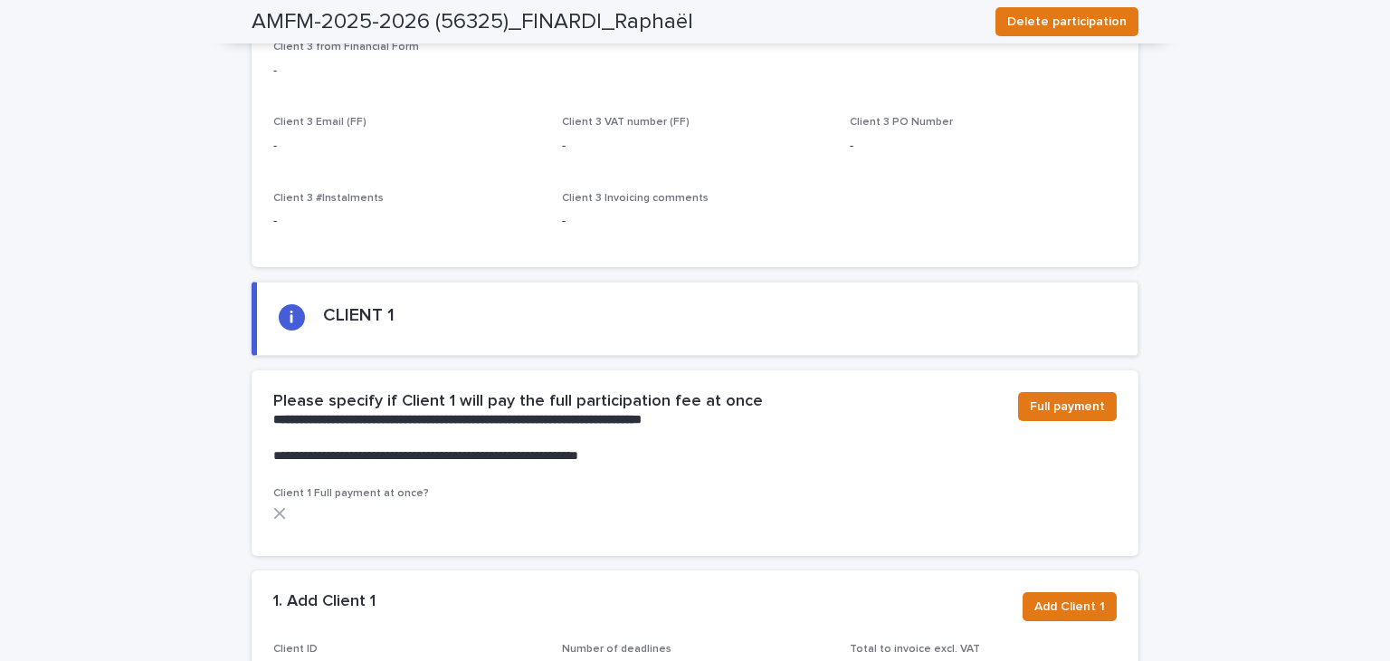
scroll to position [905, 0]
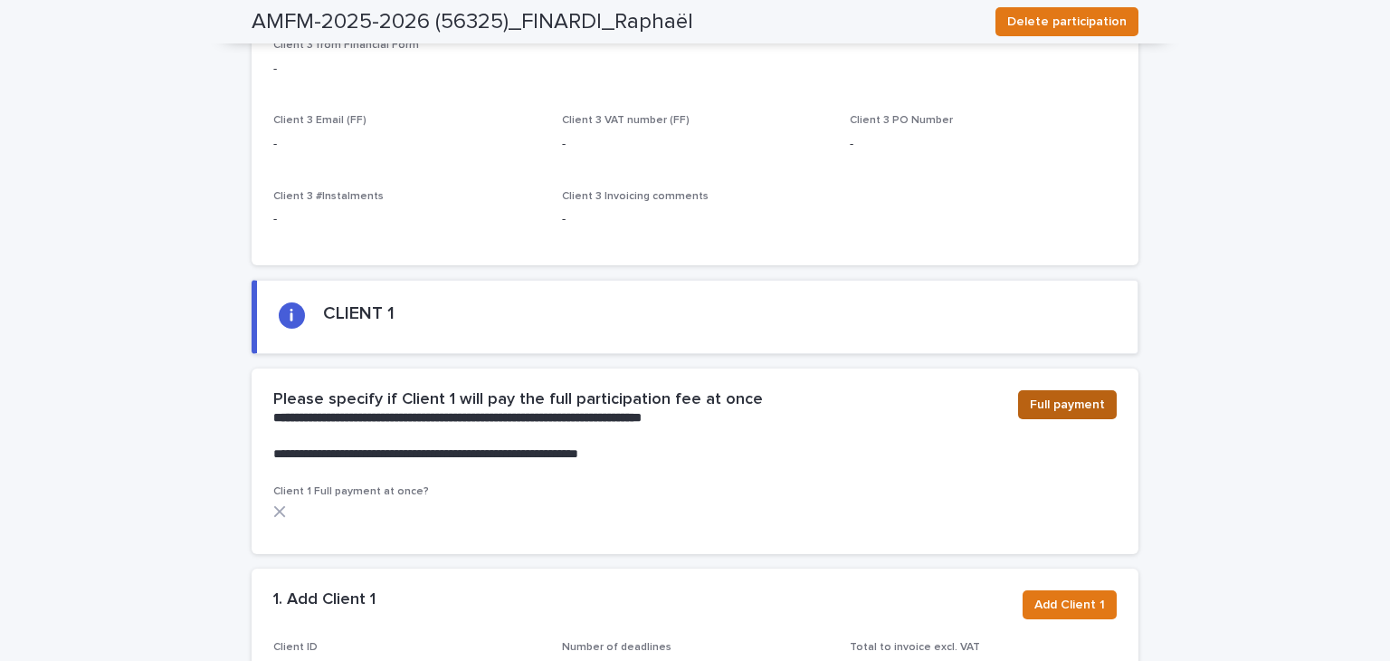
click at [1080, 390] on button "Full payment" at bounding box center [1067, 404] width 99 height 29
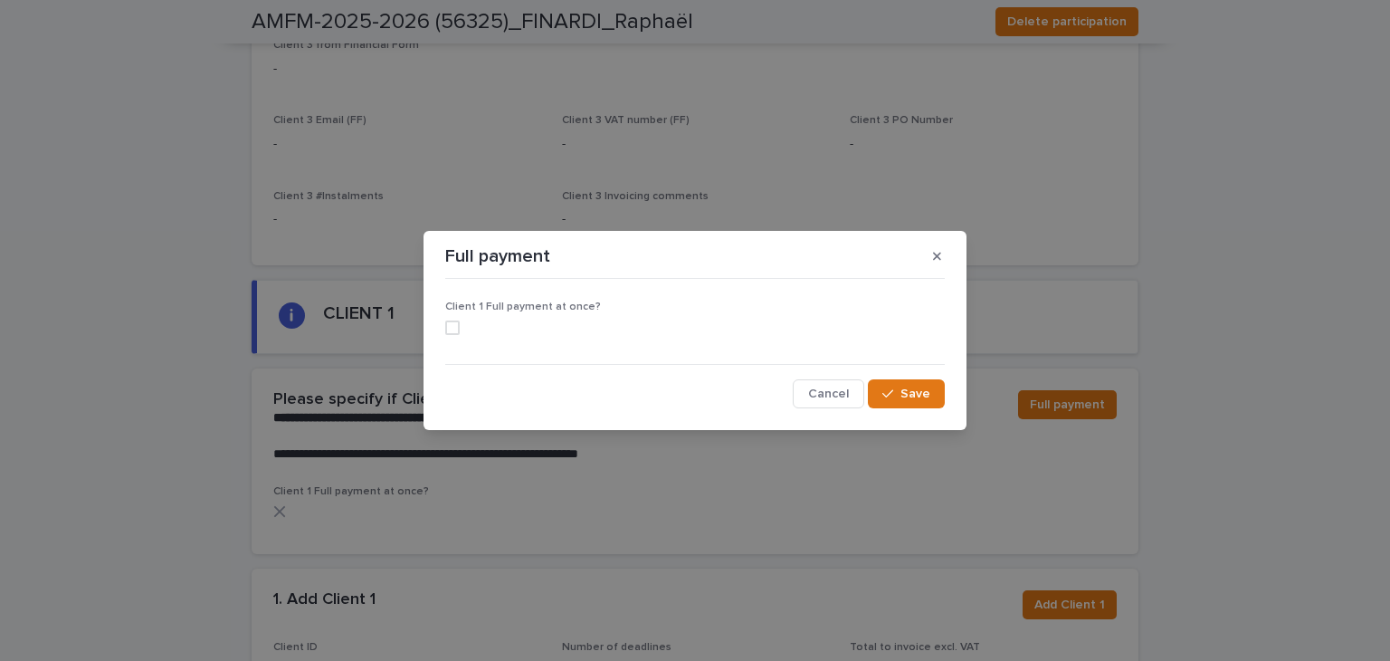
click at [457, 329] on span at bounding box center [452, 327] width 14 height 14
click at [932, 381] on button "Save" at bounding box center [906, 393] width 77 height 29
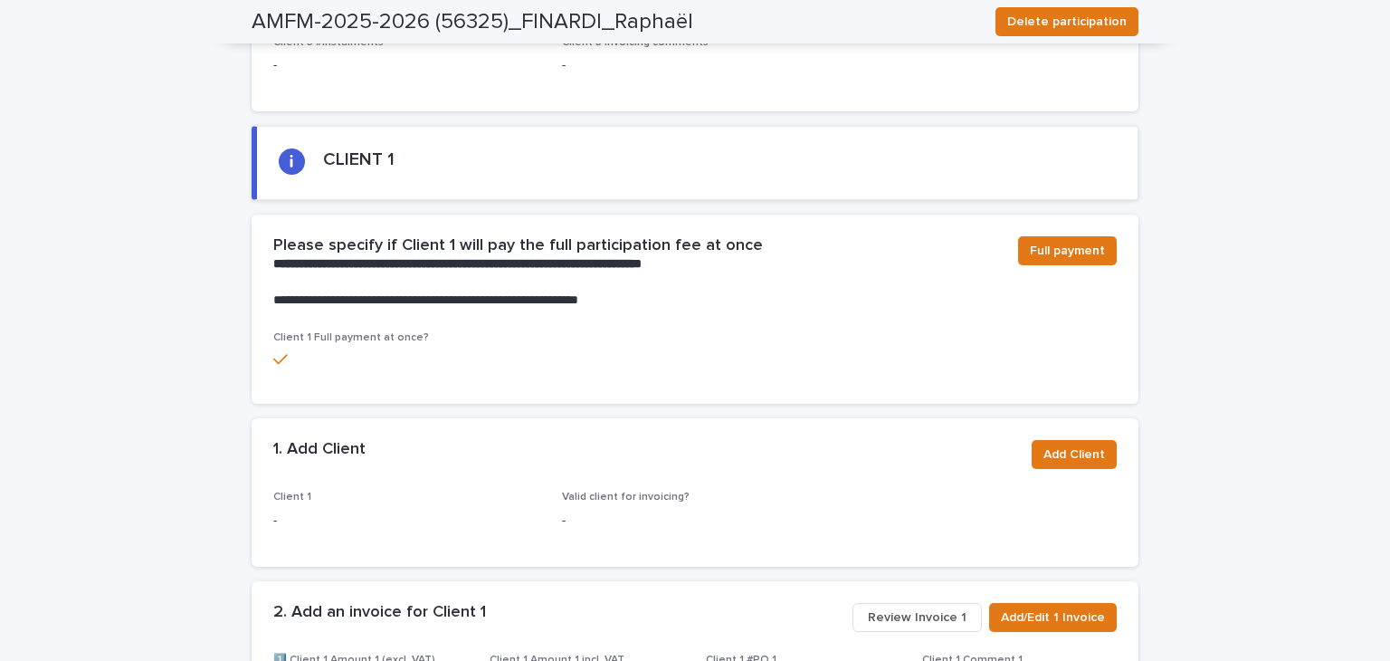
scroll to position [1169, 0]
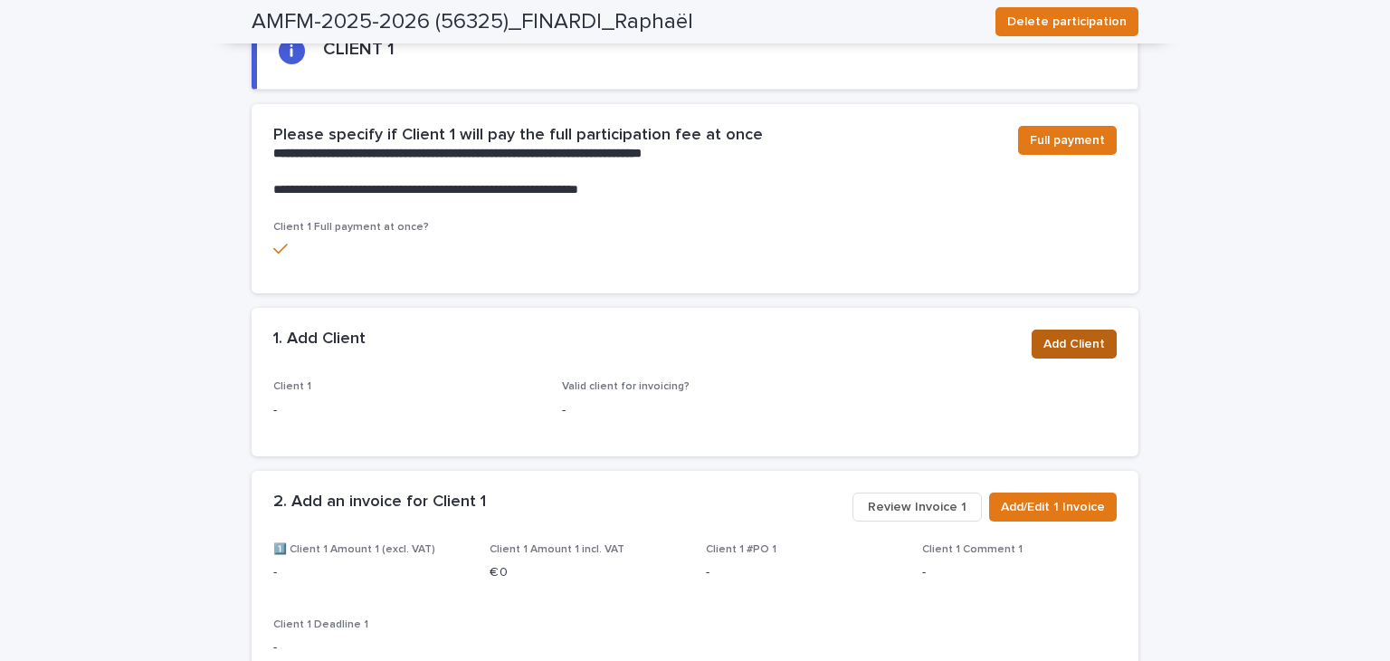
click at [1057, 335] on span "Add Client" at bounding box center [1074, 344] width 62 height 18
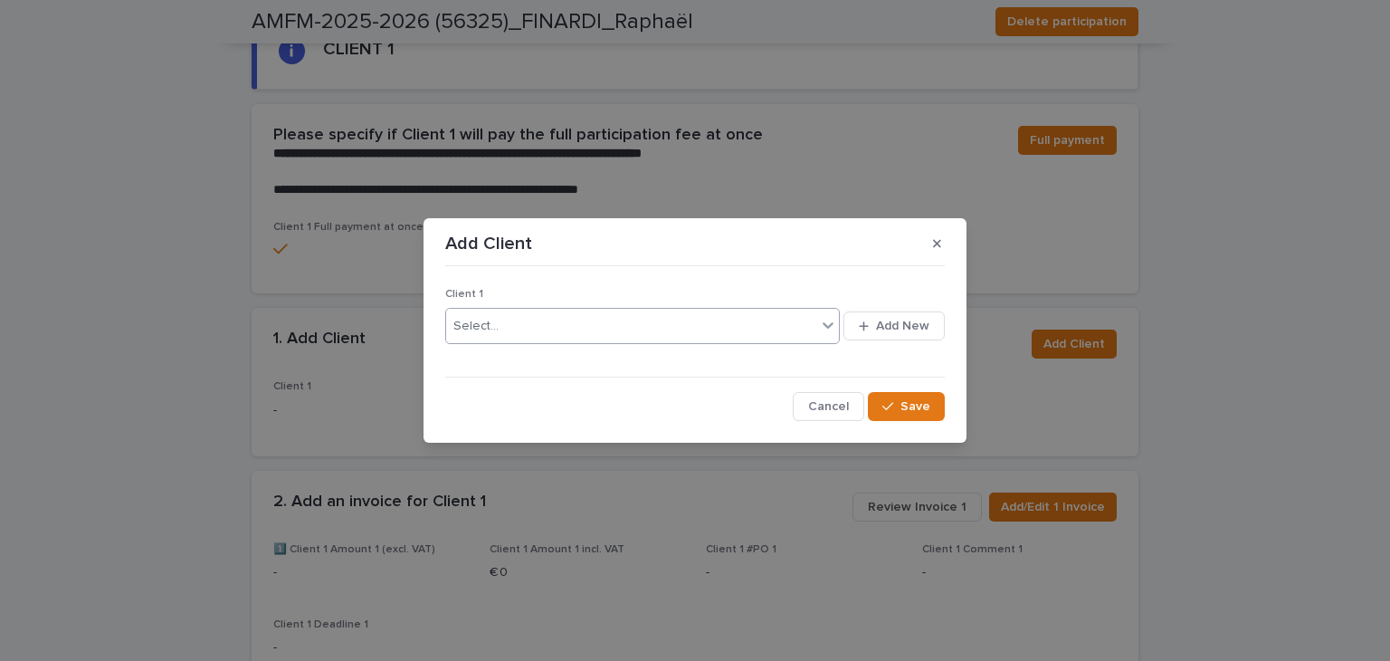
click at [561, 322] on div "Select..." at bounding box center [631, 326] width 370 height 30
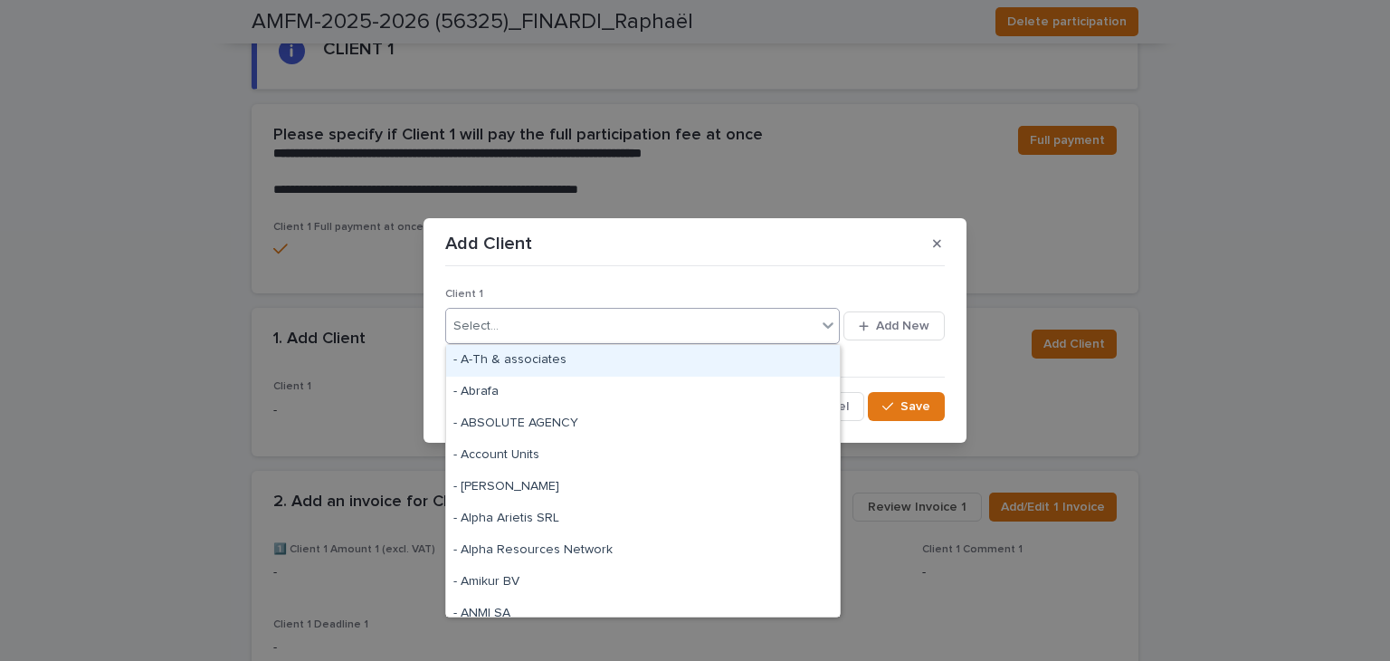
paste input "**********"
type input "**********"
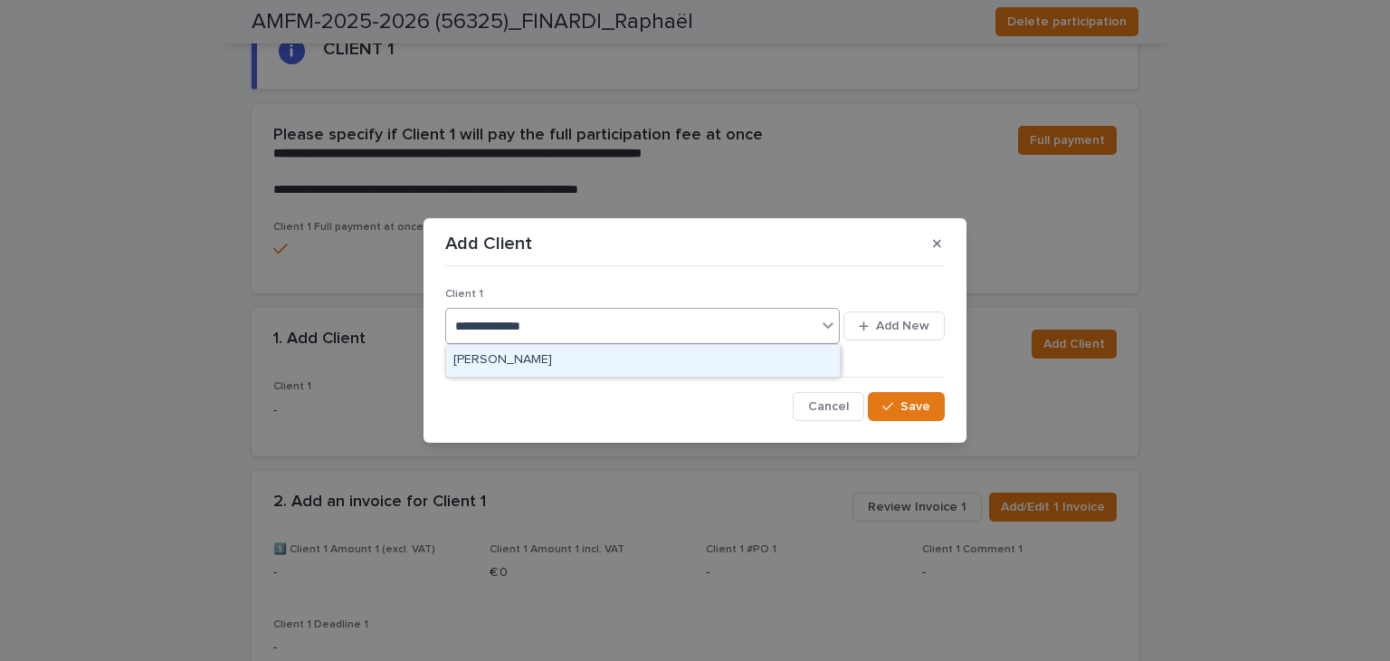
click at [583, 358] on div "[PERSON_NAME]" at bounding box center [643, 361] width 394 height 32
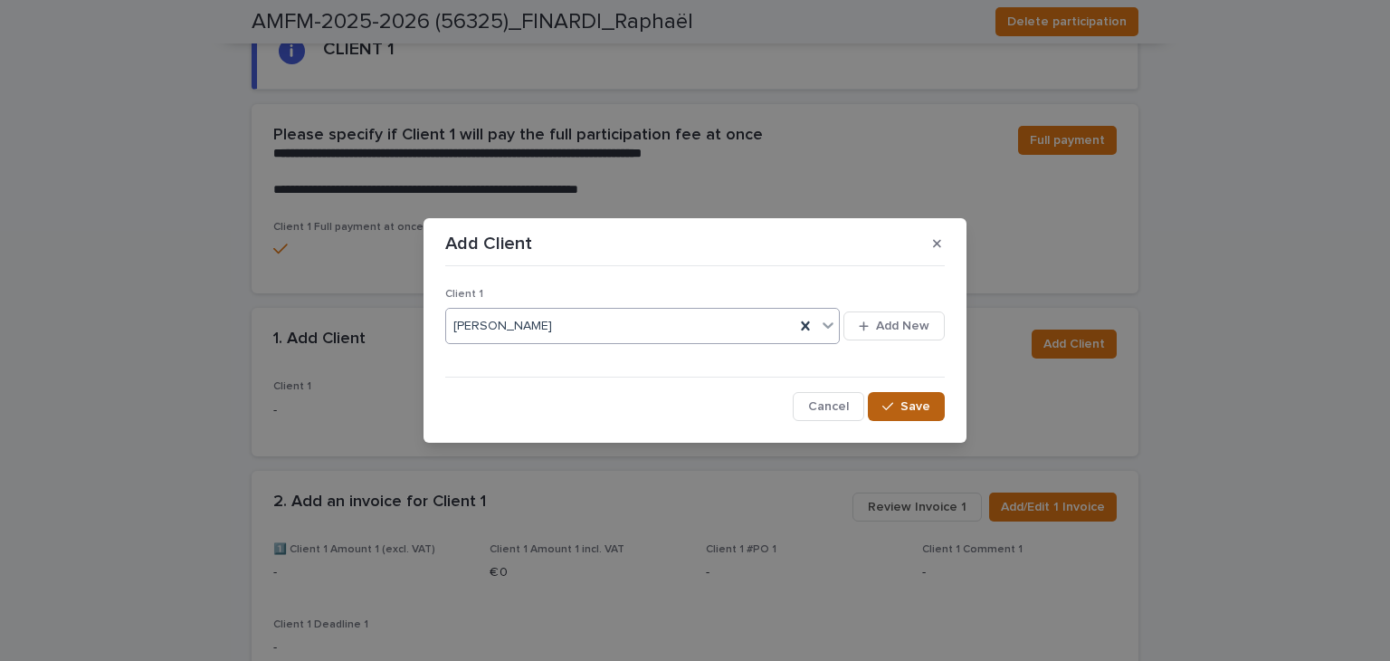
click at [898, 406] on div "button" at bounding box center [891, 406] width 18 height 13
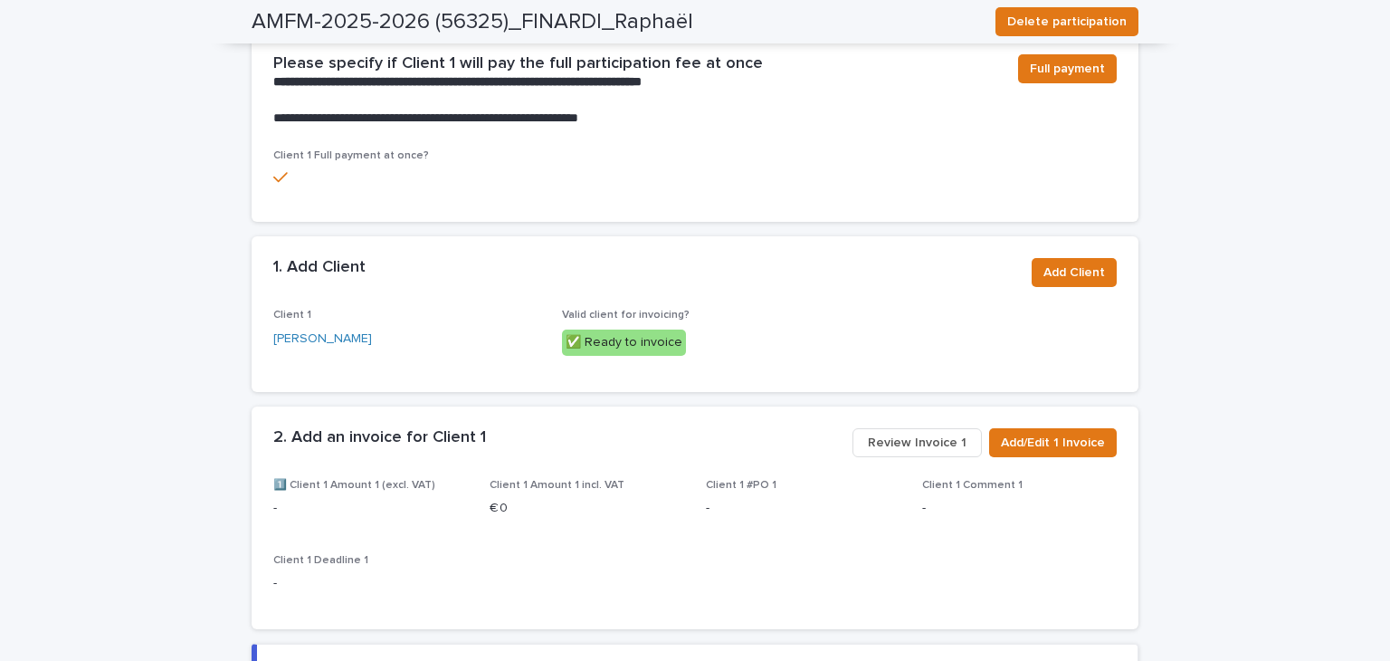
scroll to position [1441, 0]
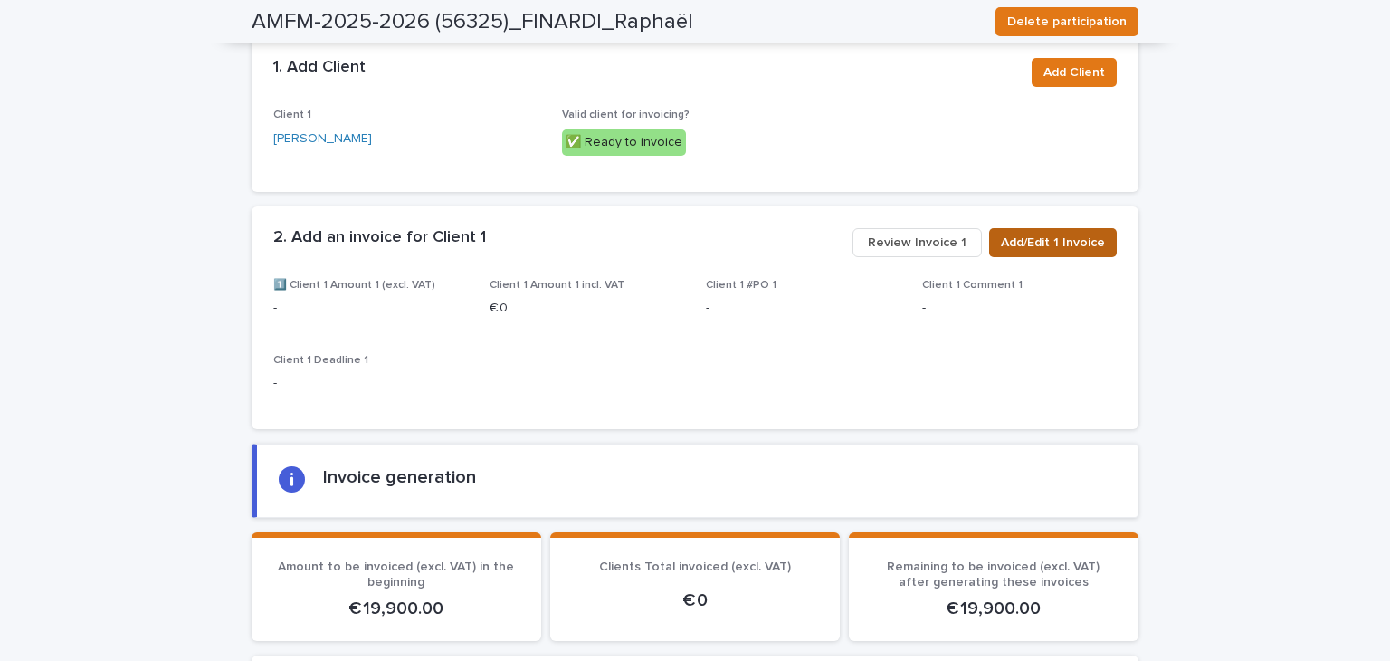
click at [1024, 228] on button "Add/Edit 1 Invoice" at bounding box center [1053, 242] width 128 height 29
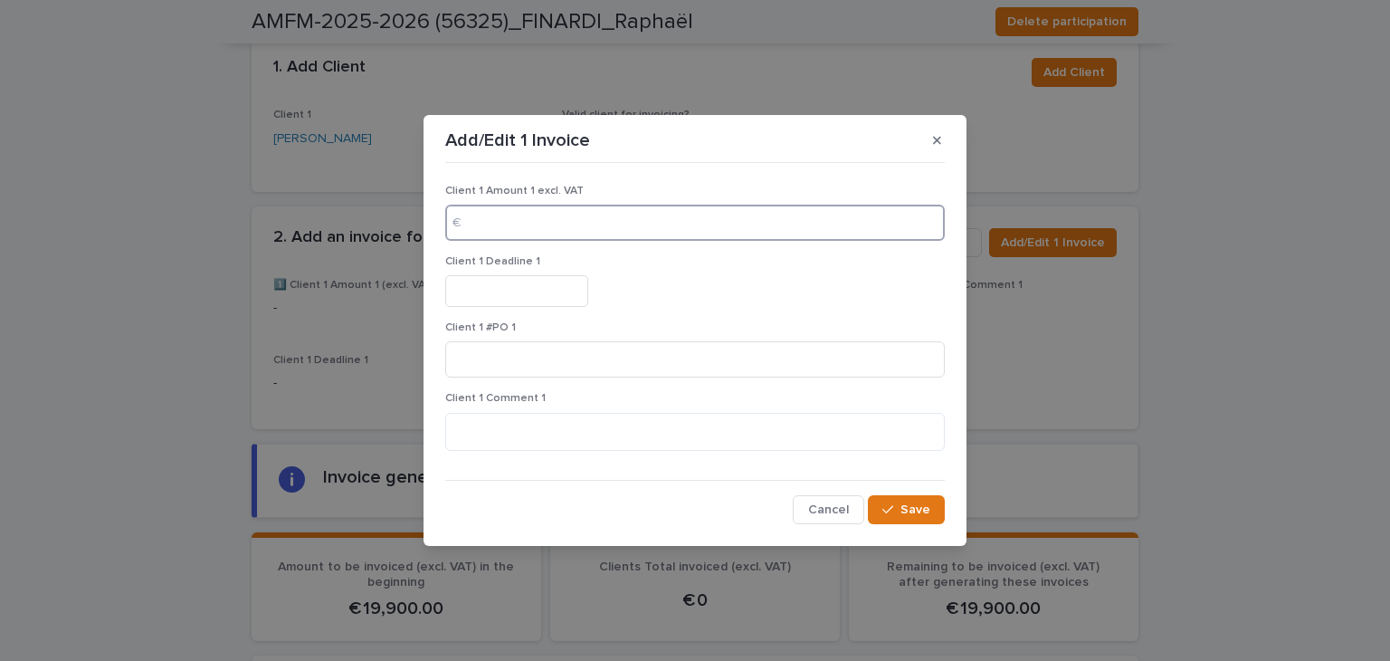
click at [543, 232] on input at bounding box center [695, 223] width 500 height 36
type input "*****"
click at [547, 296] on input "text" at bounding box center [516, 291] width 143 height 32
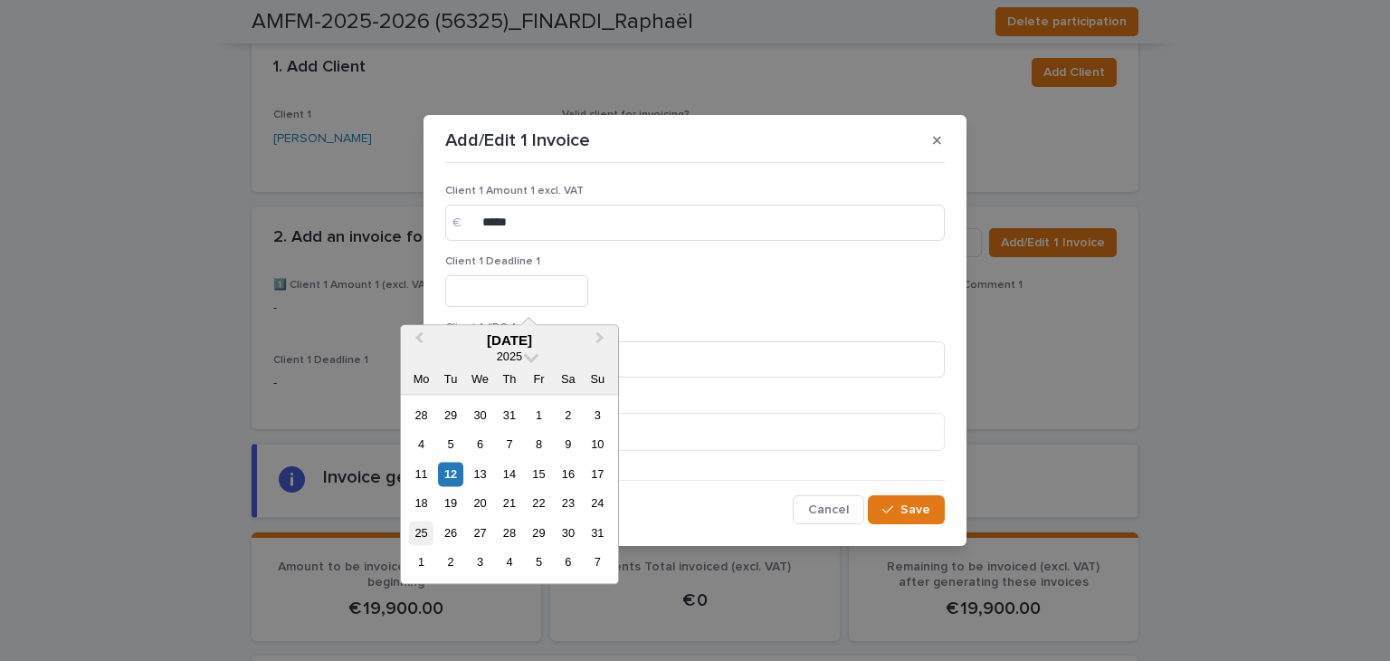
click at [423, 526] on div "25" at bounding box center [421, 532] width 24 height 24
type input "*********"
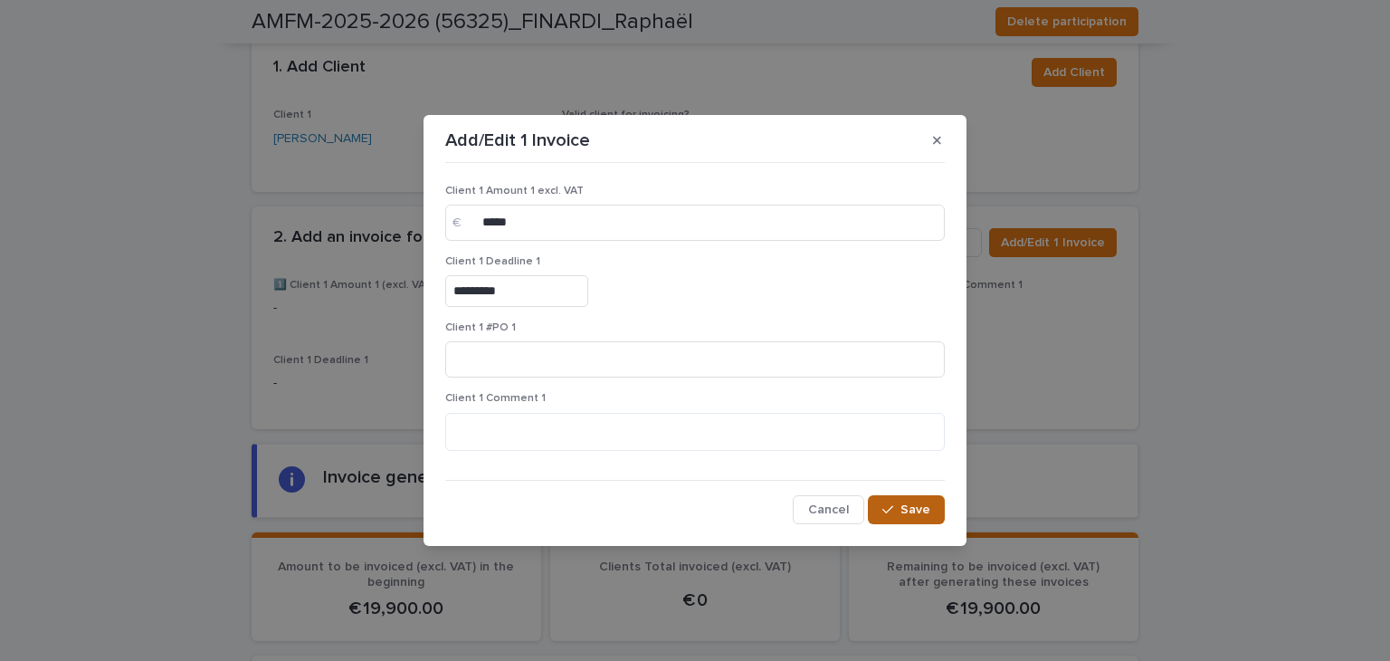
click at [885, 513] on icon "button" at bounding box center [887, 509] width 11 height 13
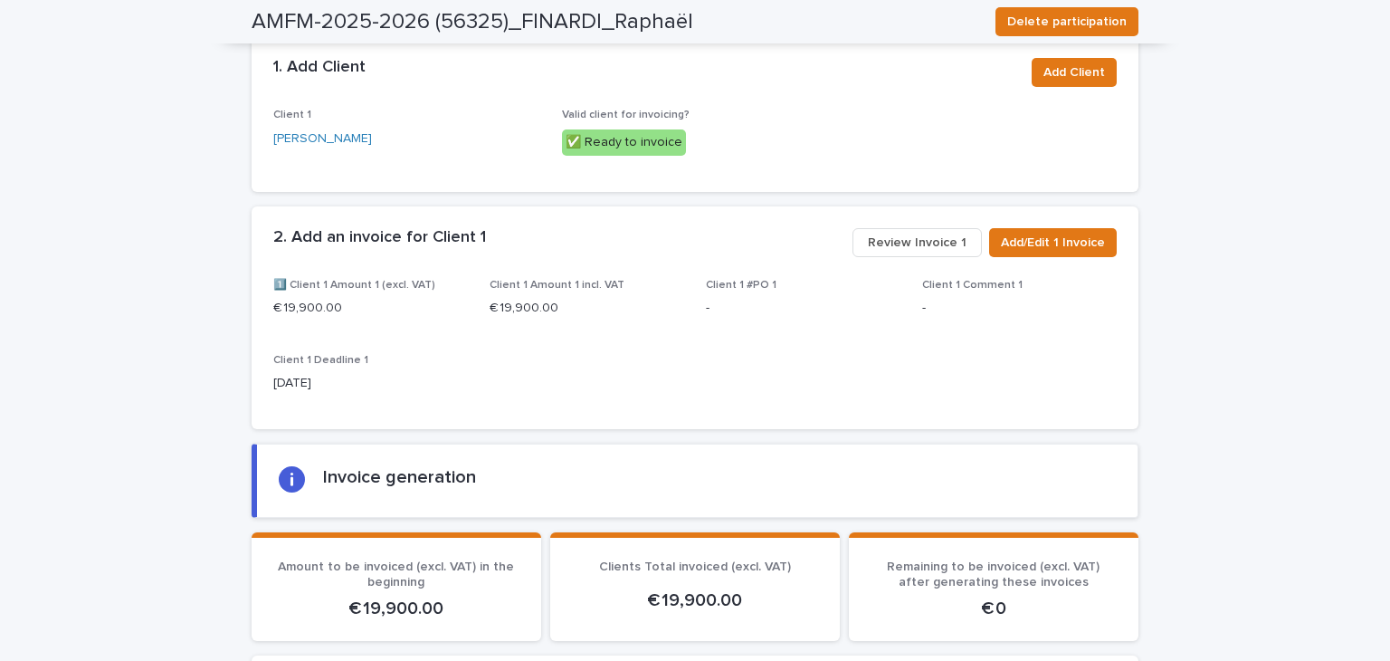
click at [921, 233] on span "Review Invoice 1" at bounding box center [917, 242] width 99 height 18
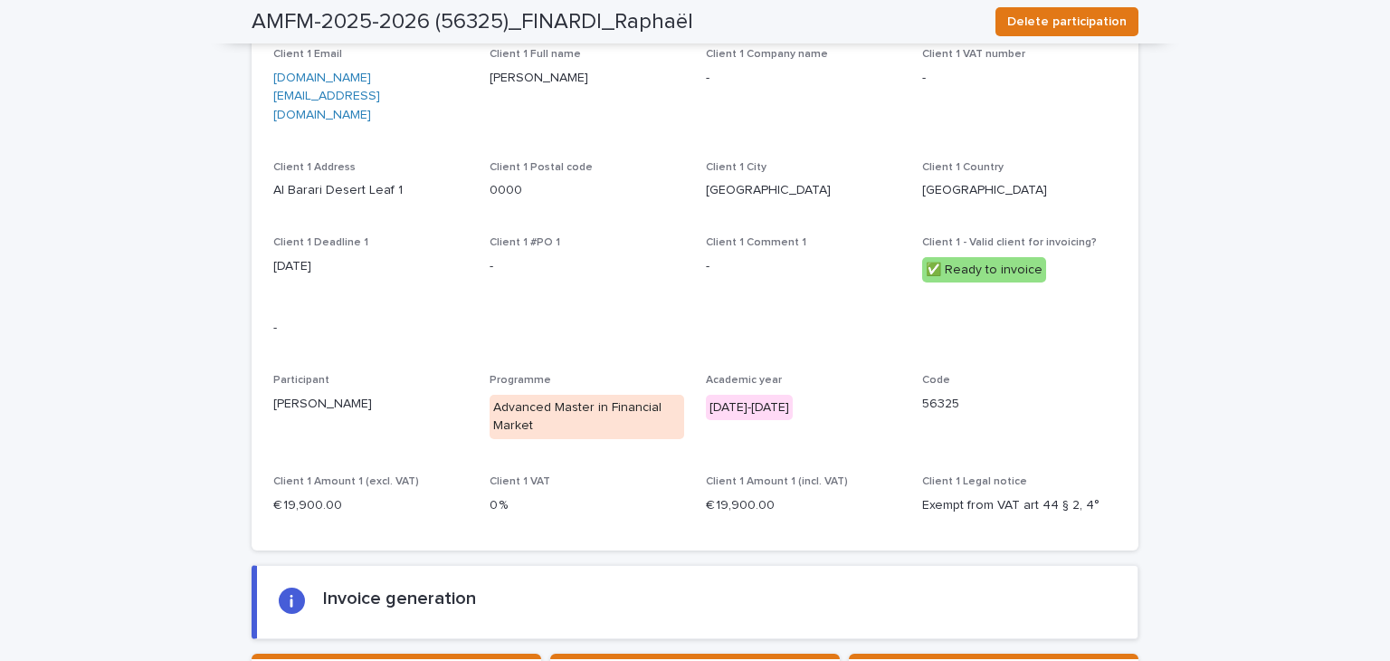
scroll to position [2255, 0]
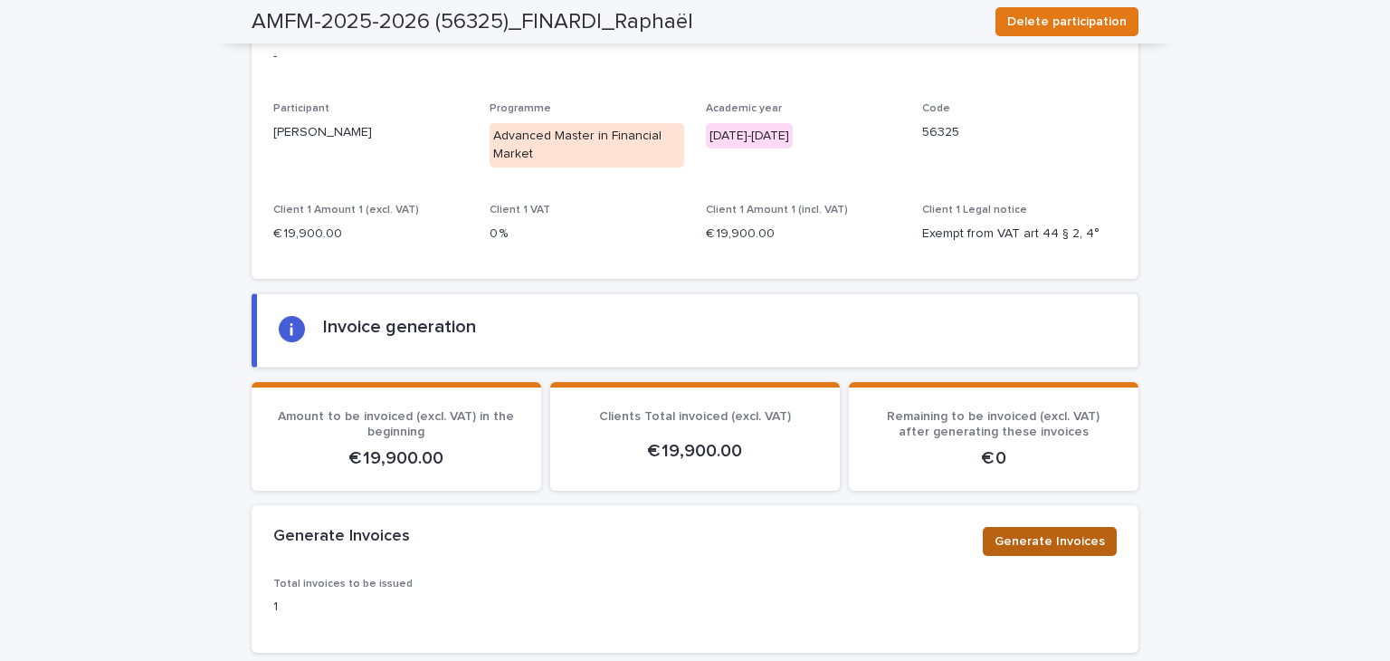
click at [1017, 532] on span "Generate Invoices" at bounding box center [1050, 541] width 110 height 18
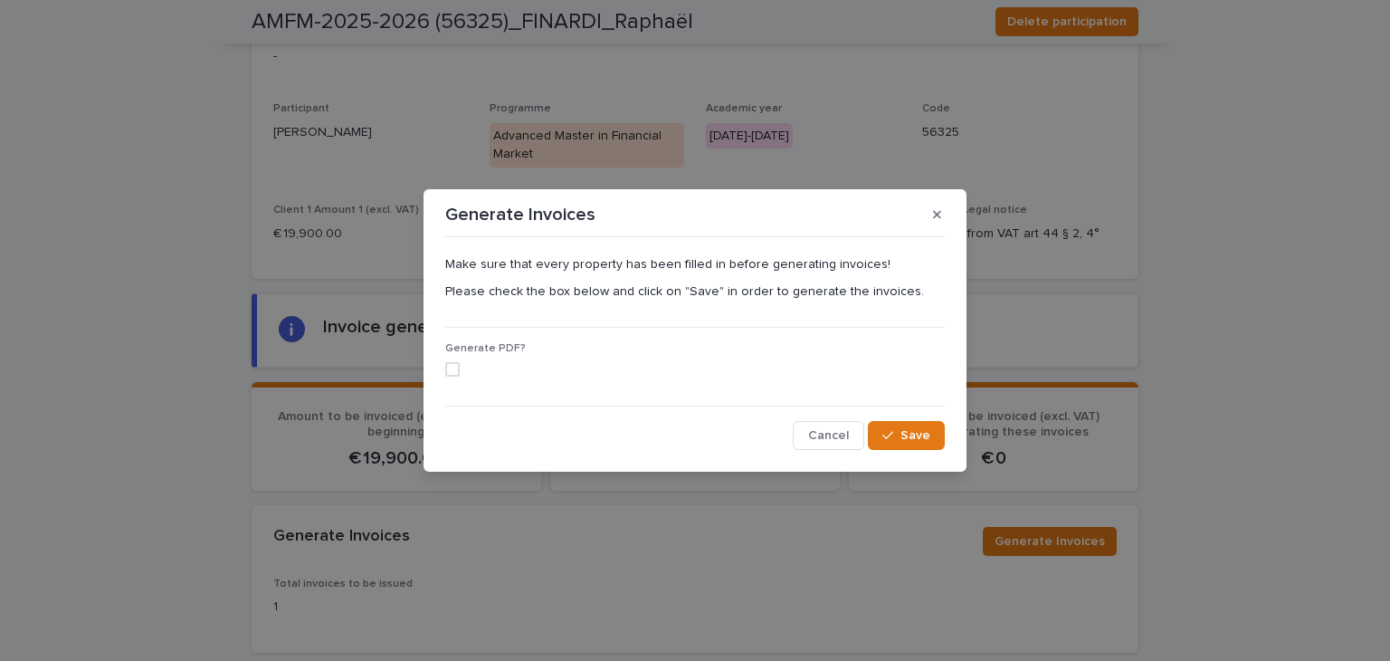
click at [454, 369] on span at bounding box center [452, 369] width 14 height 14
click at [919, 441] on span "Save" at bounding box center [915, 435] width 30 height 13
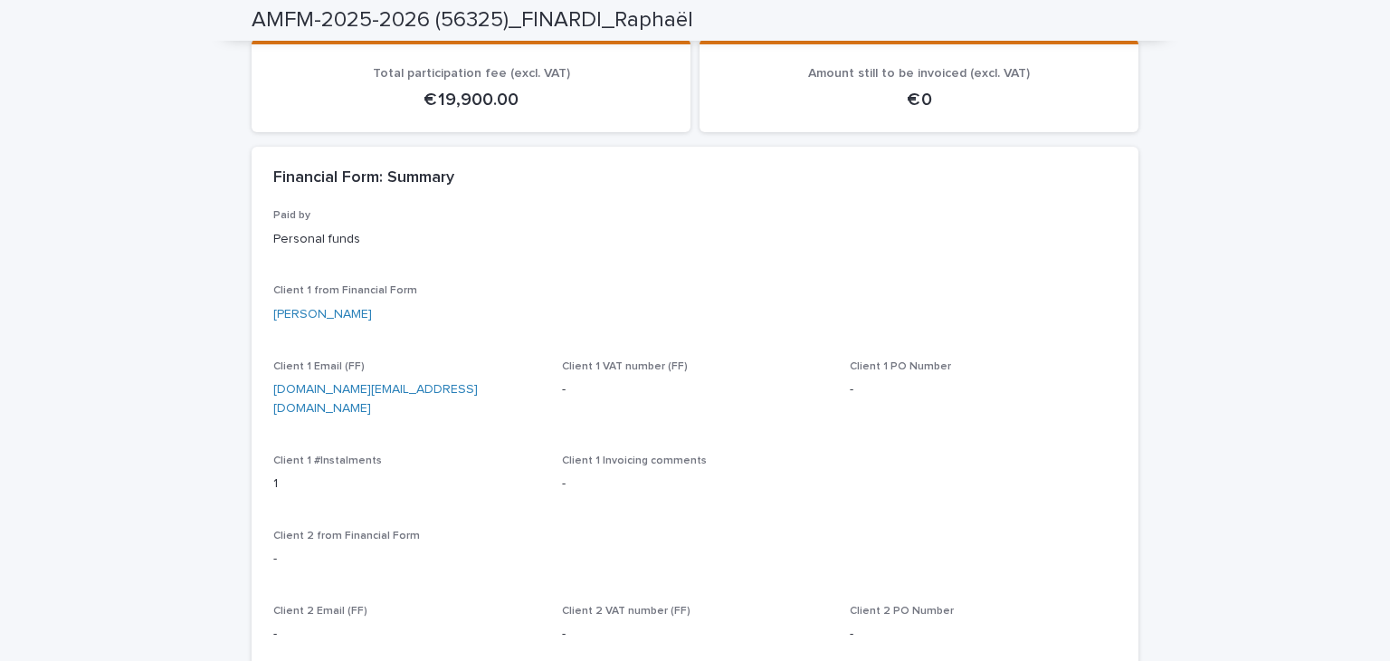
scroll to position [0, 0]
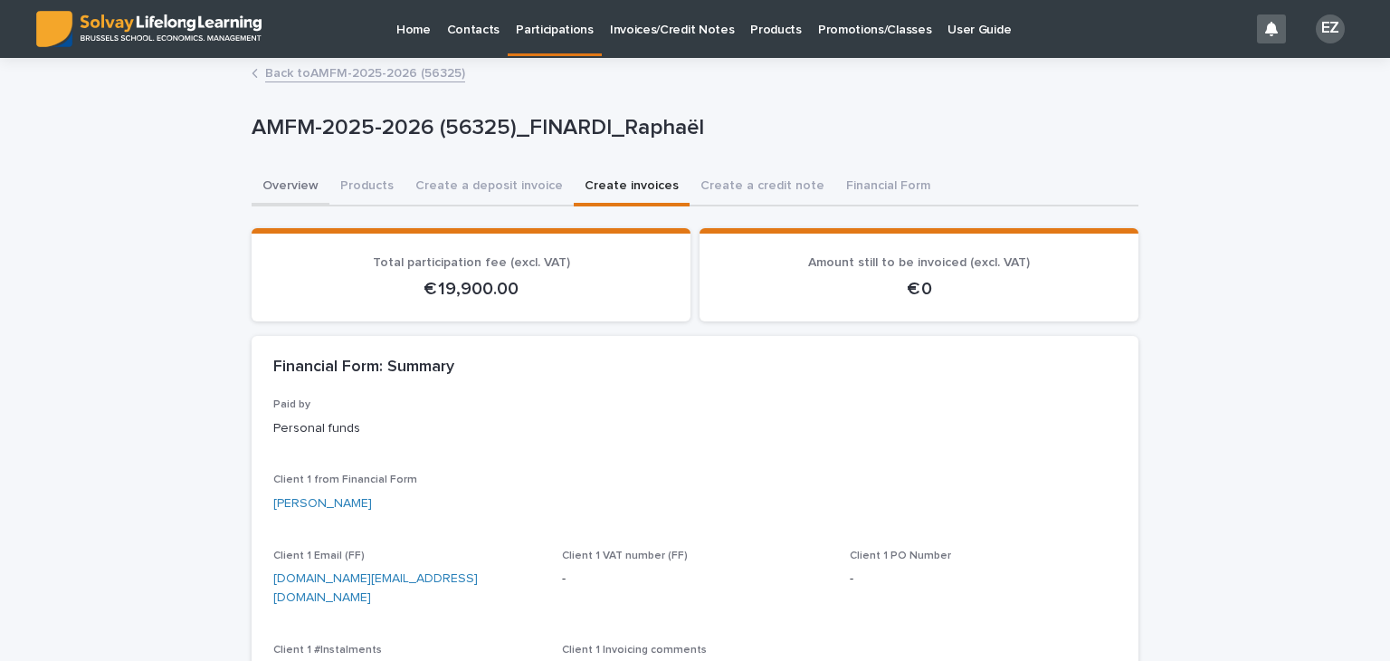
click at [257, 185] on button "Overview" at bounding box center [291, 187] width 78 height 38
